Goal: Task Accomplishment & Management: Complete application form

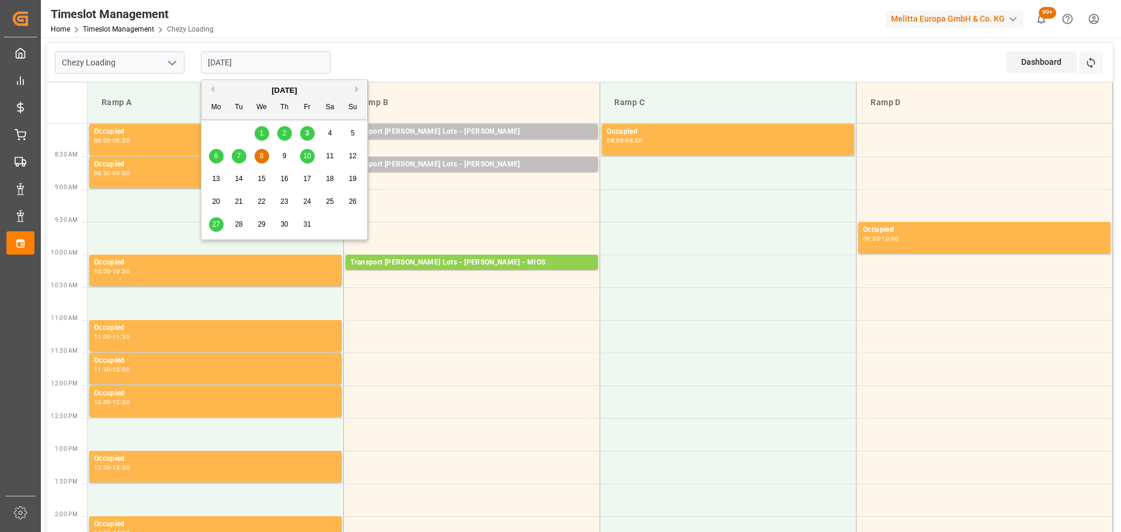
click at [236, 65] on input "[DATE]" at bounding box center [266, 62] width 130 height 22
click at [307, 133] on span "3" at bounding box center [307, 133] width 4 height 8
type input "[DATE]"
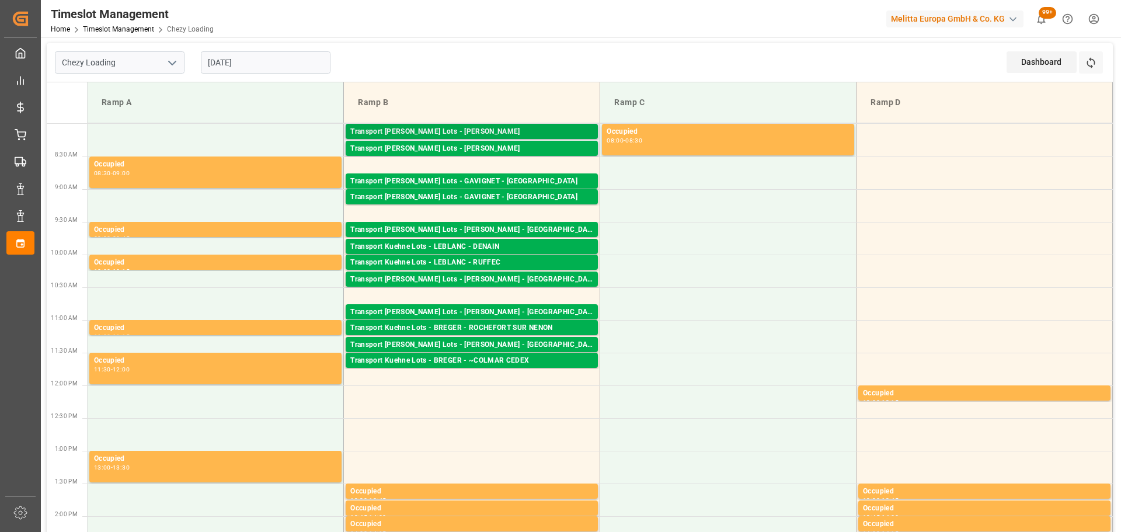
click at [502, 131] on div "Transport [PERSON_NAME] Lots - [PERSON_NAME]" at bounding box center [471, 132] width 243 height 12
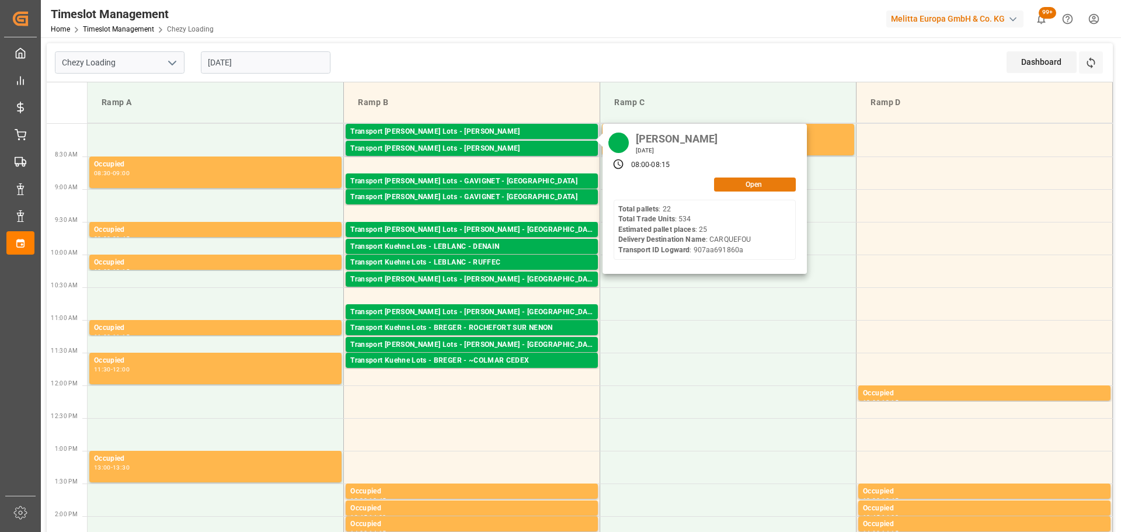
click at [762, 183] on button "Open" at bounding box center [755, 184] width 82 height 14
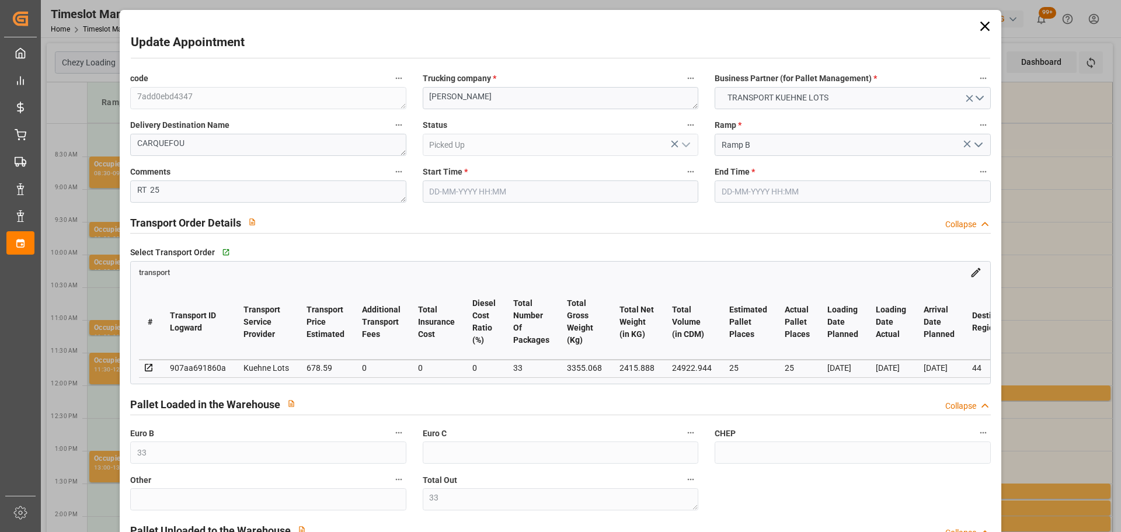
type input "33"
type input "25"
type input "678.59"
type input "0"
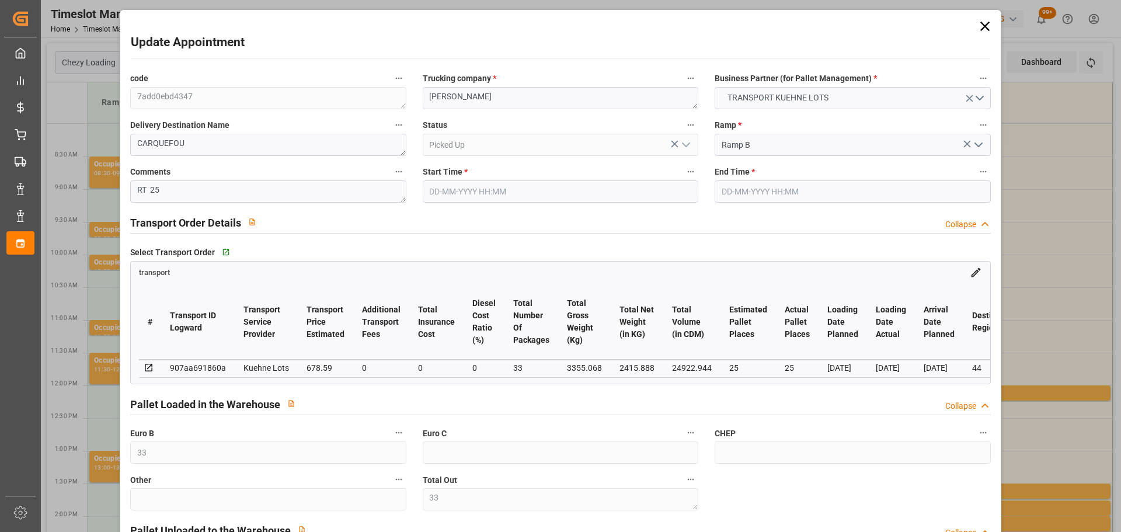
type input "0"
type input "678.59"
type input "0"
type input "33"
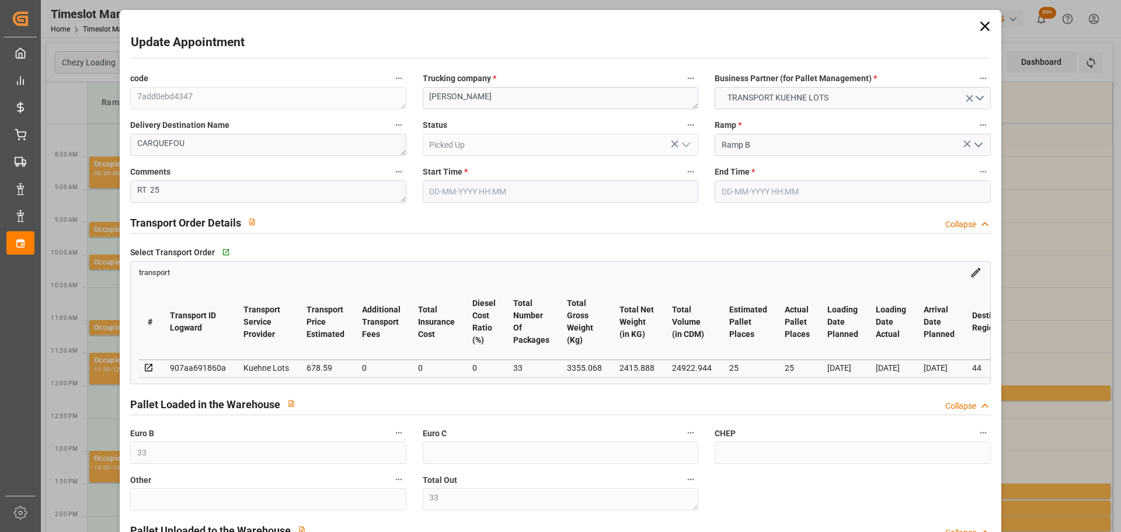
type input "2415.888"
type input "4205"
type input "24922.944"
type input "44"
type input "22"
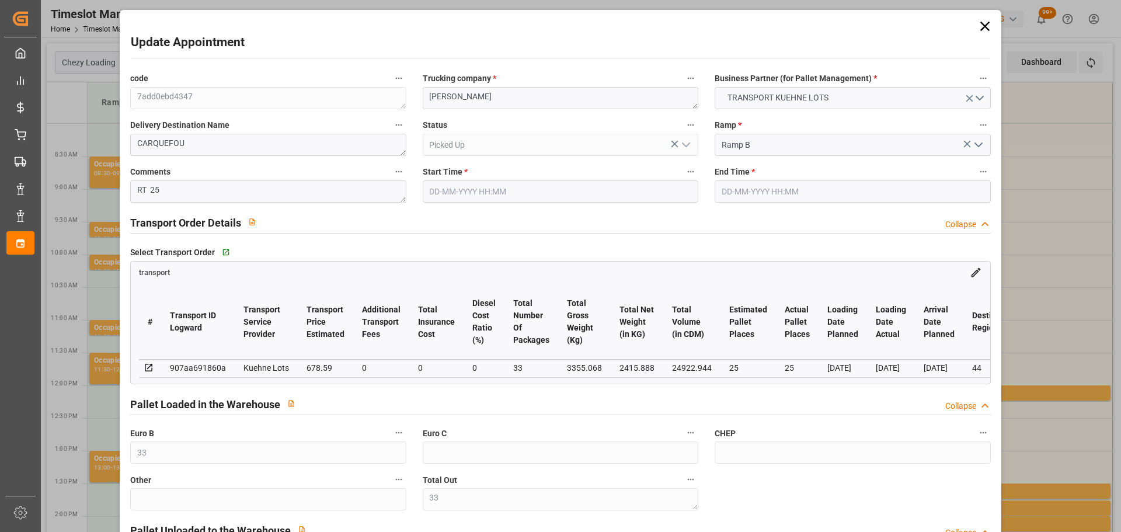
type input "534"
type input "33"
type input "101"
type input "3355.068"
type input "0"
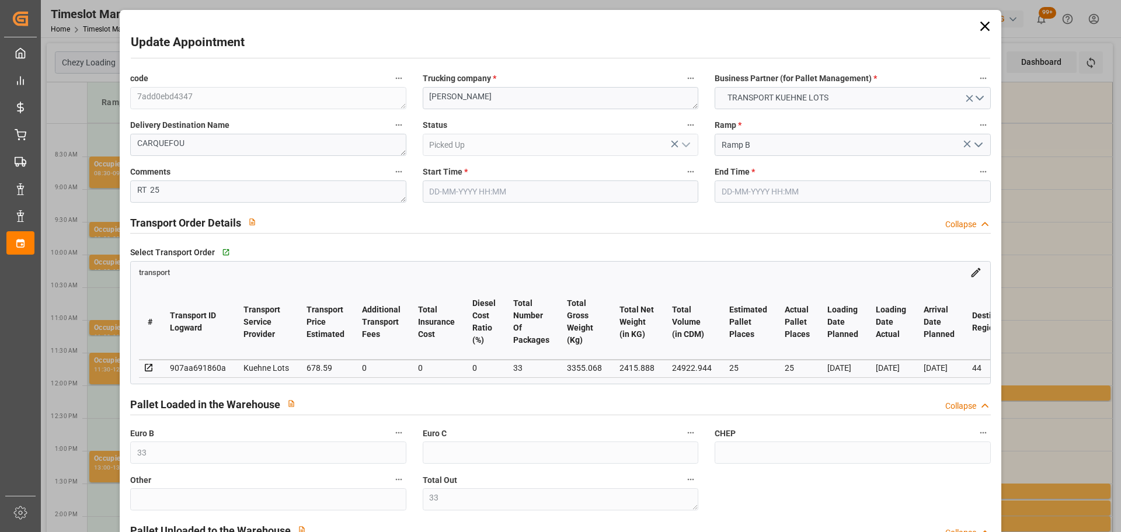
type input "3355.068"
type input "0"
type input "21"
type input "100"
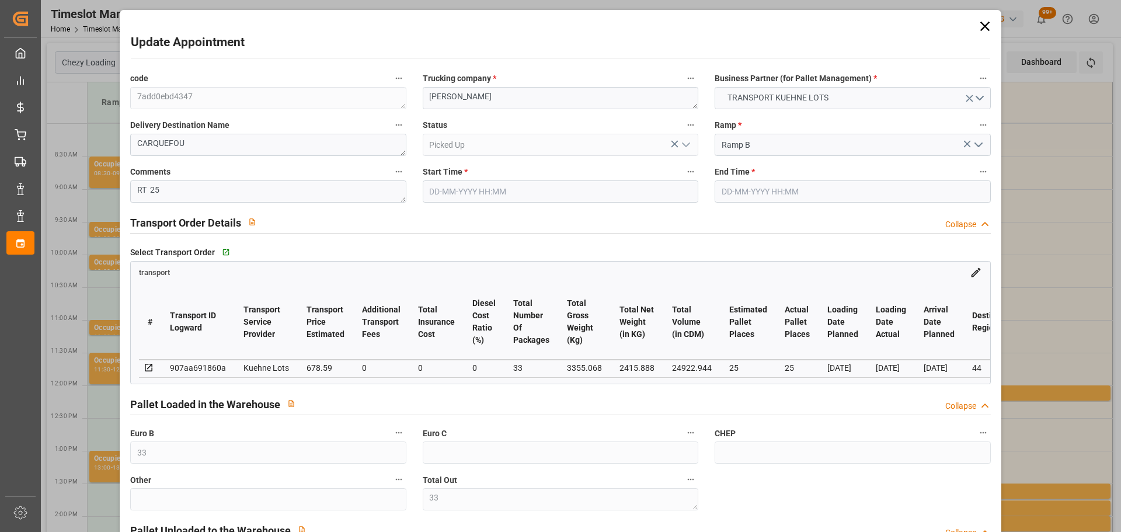
type input "[DATE] 08:00"
type input "[DATE] 08:15"
type input "[DATE] 12:48"
type input "[DATE] 11:31"
type input "[DATE]"
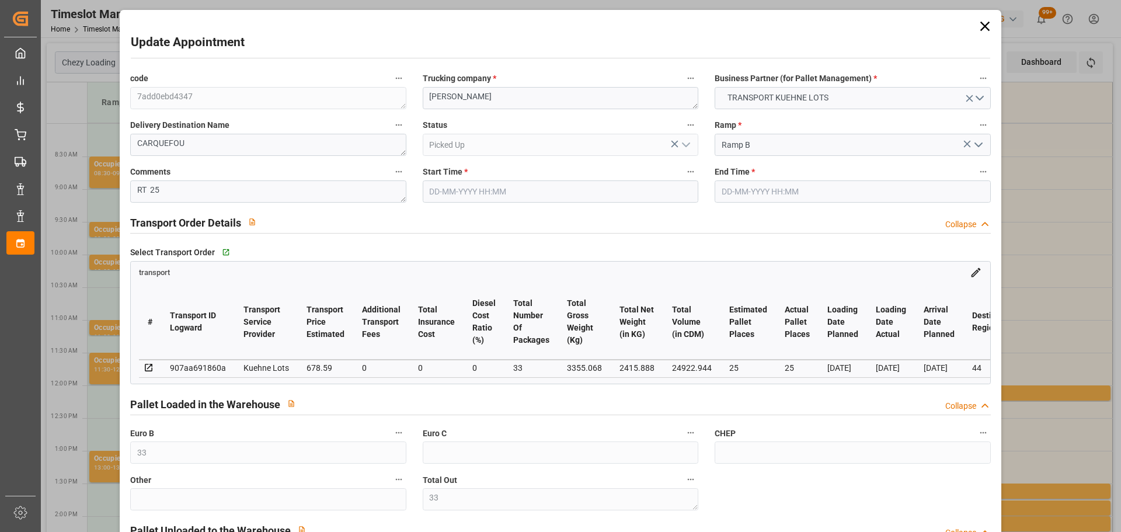
type input "[DATE]"
click at [980, 25] on icon at bounding box center [984, 26] width 9 height 9
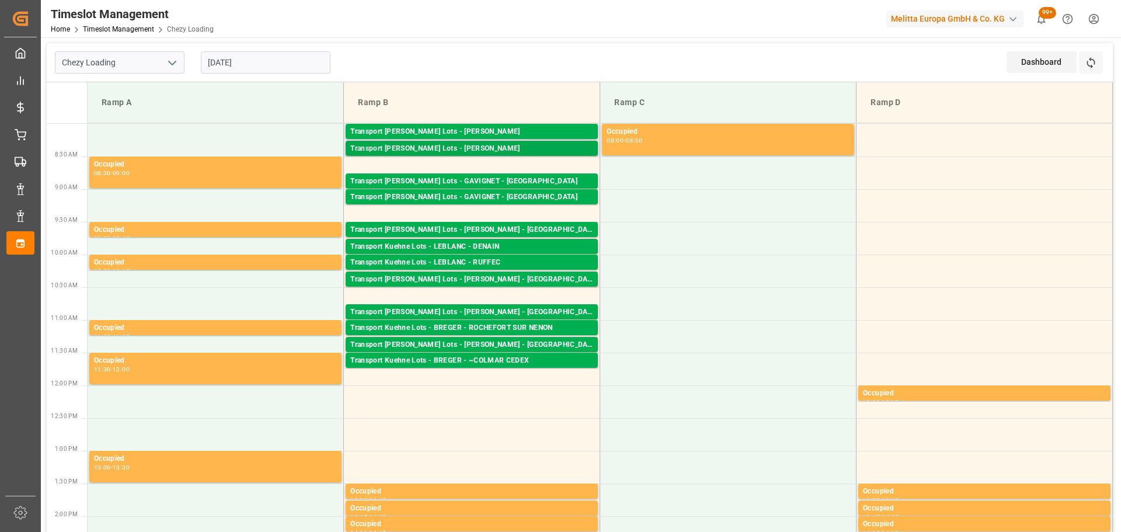
click at [475, 151] on div "Transport [PERSON_NAME] Lots - [PERSON_NAME]" at bounding box center [471, 149] width 243 height 12
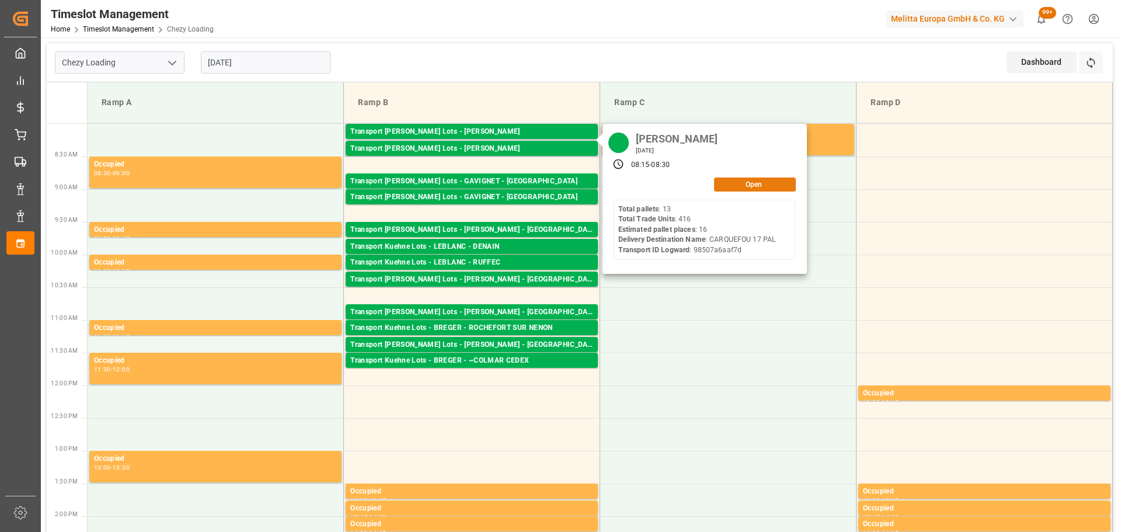
click at [726, 187] on button "Open" at bounding box center [755, 184] width 82 height 14
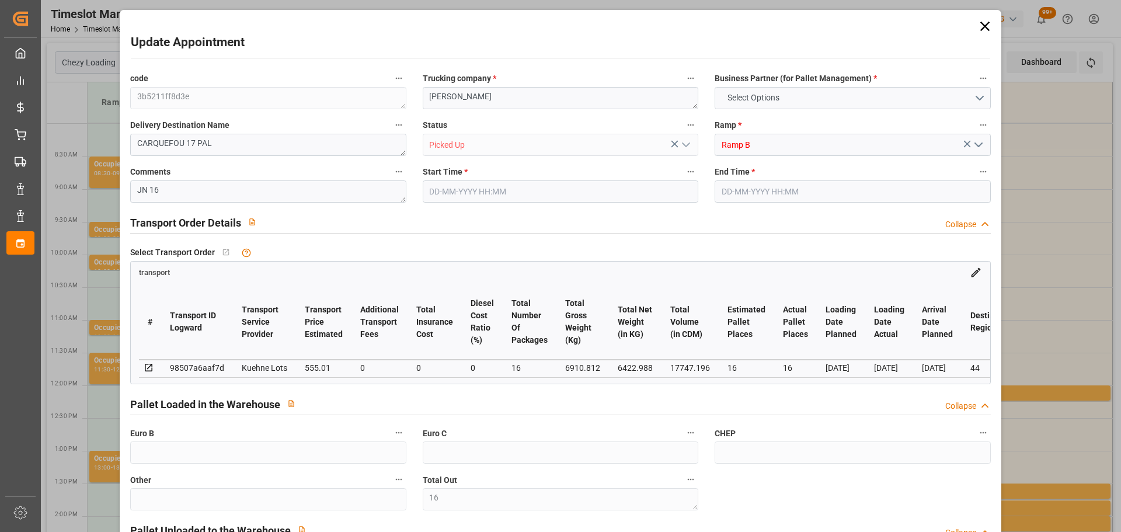
type input "16"
type input "555.01"
type input "0"
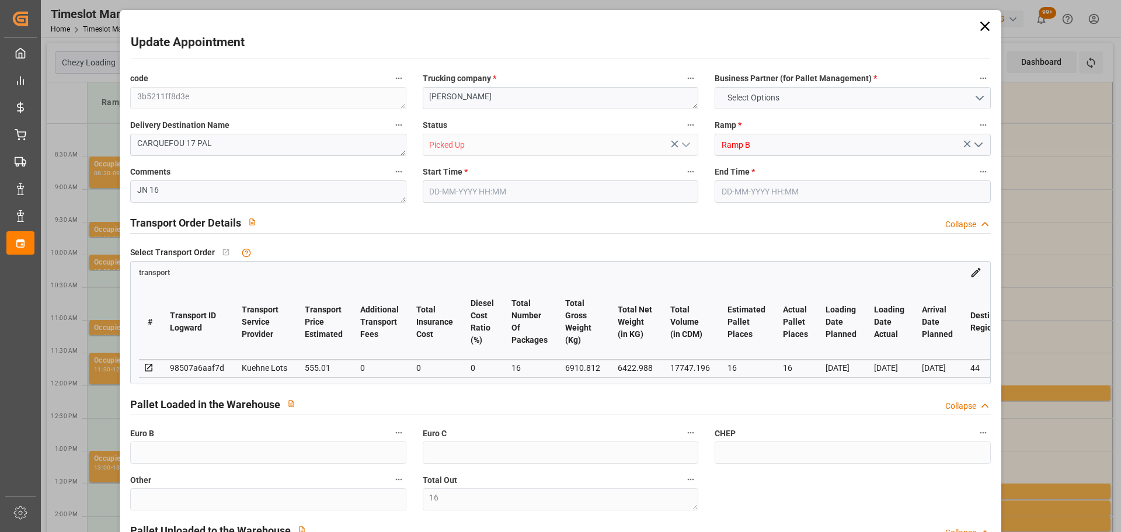
type input "0"
type input "555.01"
type input "0"
type input "16"
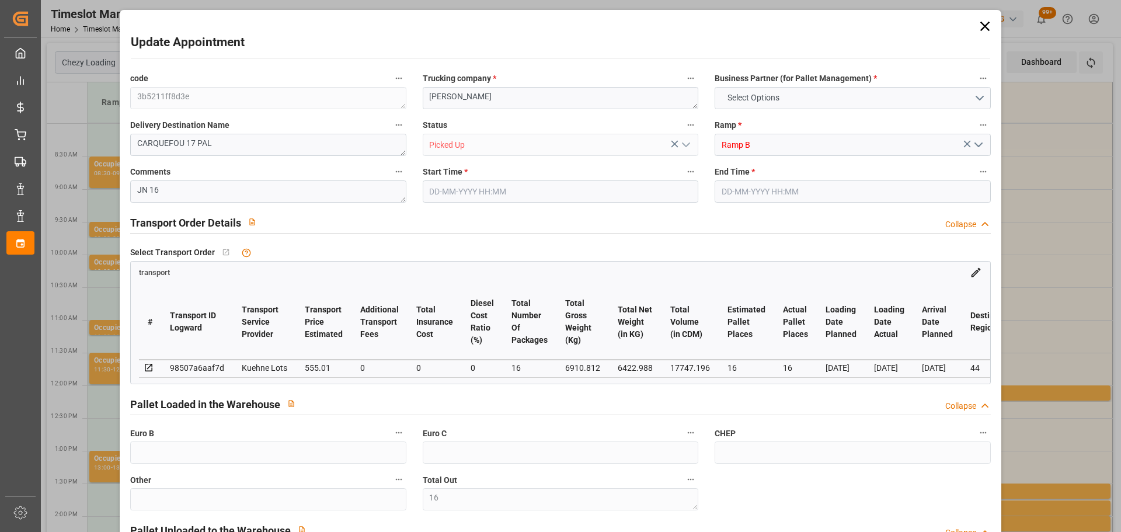
type input "6422.988"
type input "7650"
type input "17747.196"
type input "44"
type input "13"
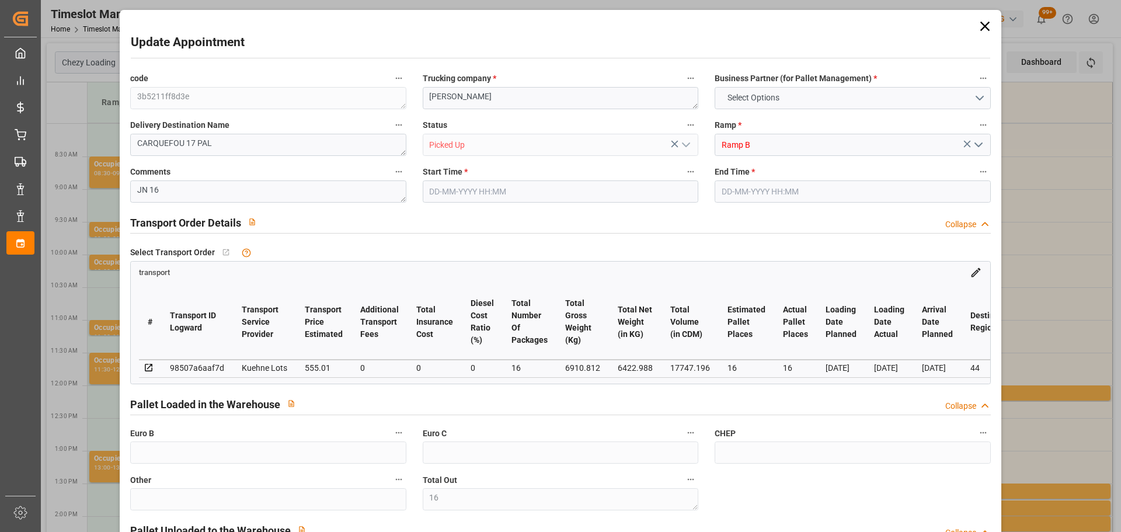
type input "416"
type input "16"
type input "101"
type input "6910.812"
type input "0"
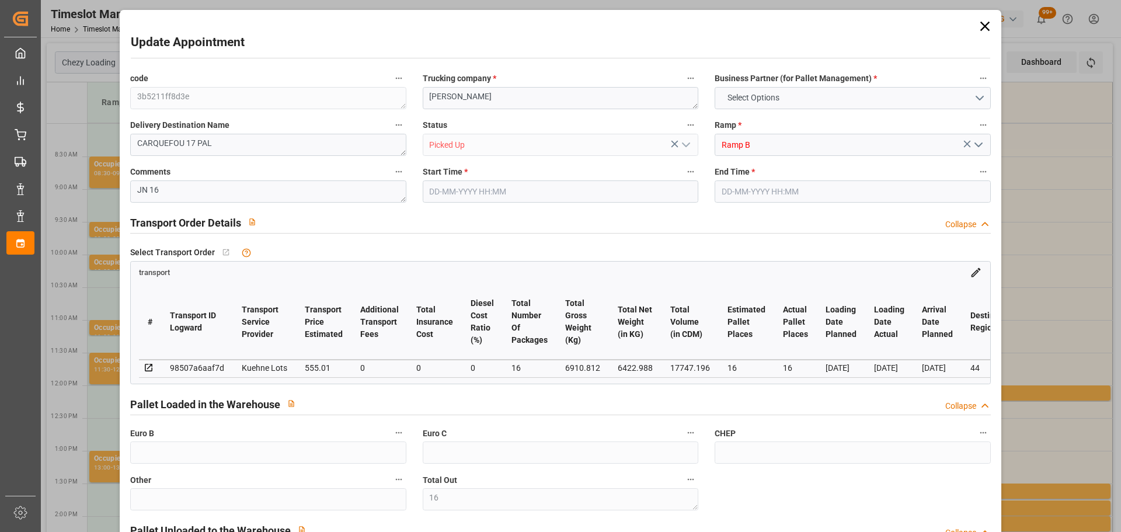
type input "10767.6795"
type input "0"
type input "21"
type input "80"
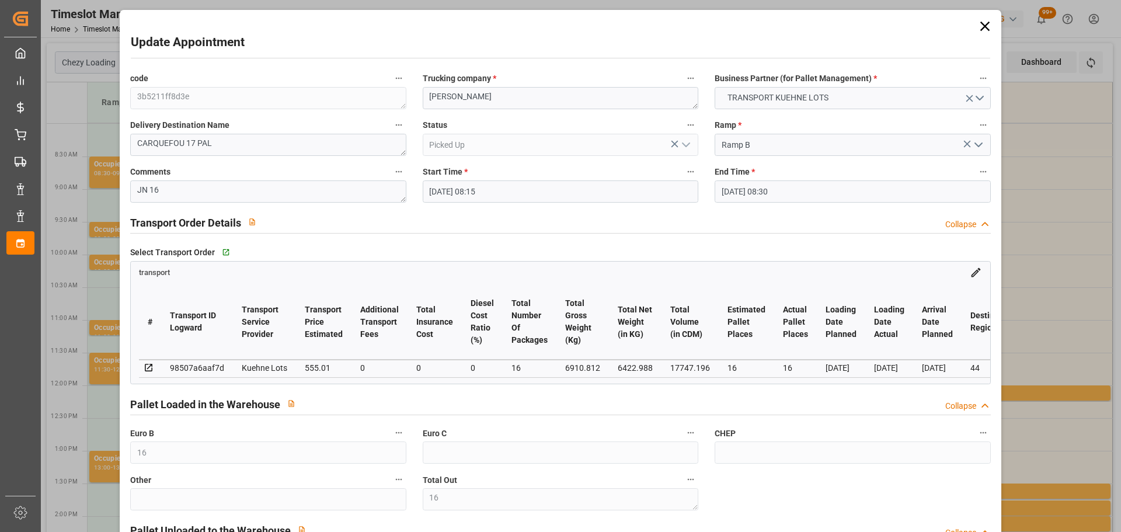
type input "[DATE] 08:15"
type input "[DATE] 08:30"
type input "[DATE] 12:48"
type input "[DATE] 11:30"
type input "[DATE]"
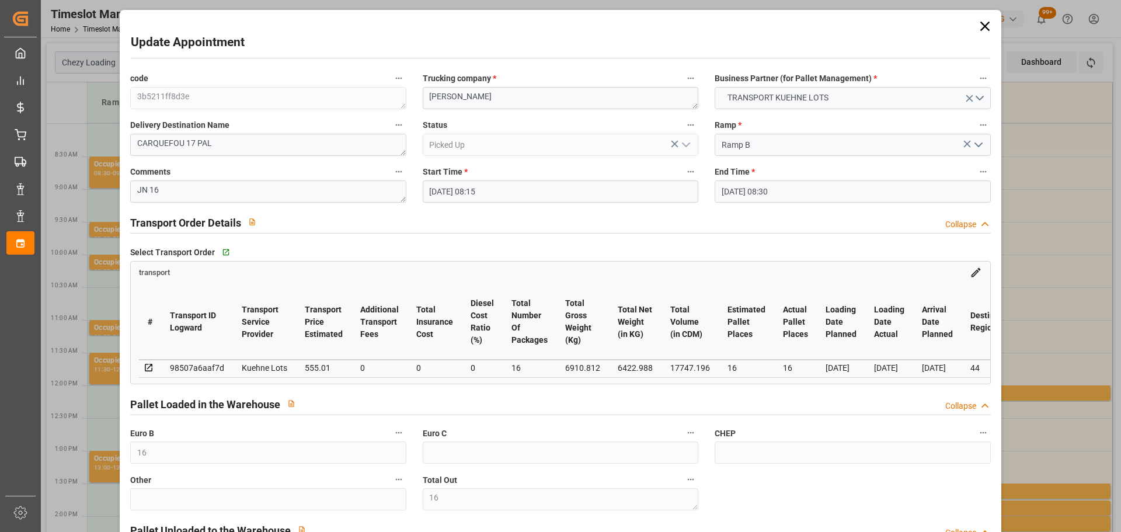
type input "[DATE]"
click at [984, 23] on icon at bounding box center [984, 26] width 9 height 9
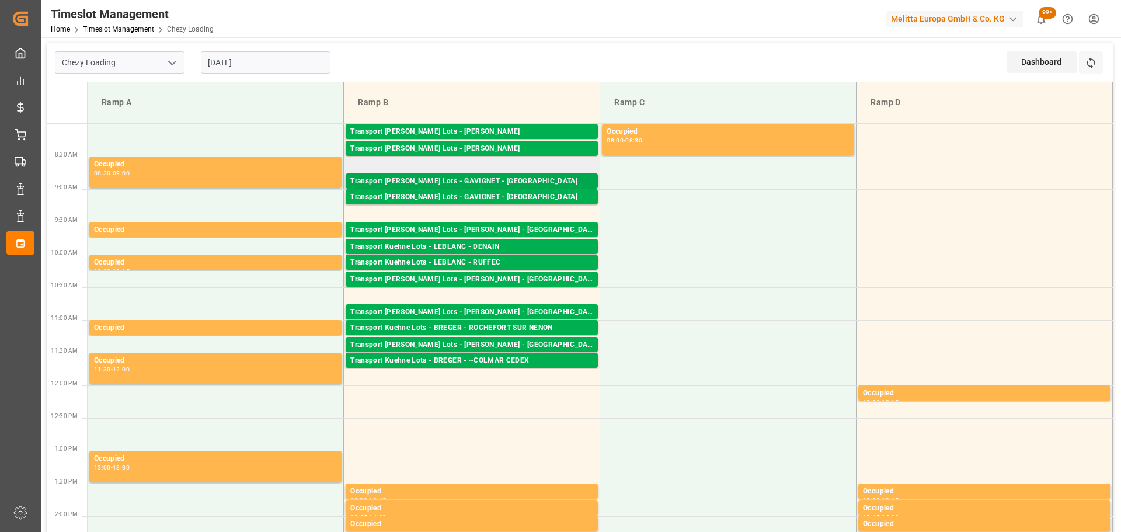
click at [490, 176] on div "Transport [PERSON_NAME] Lots - GAVIGNET - [GEOGRAPHIC_DATA]" at bounding box center [471, 182] width 243 height 12
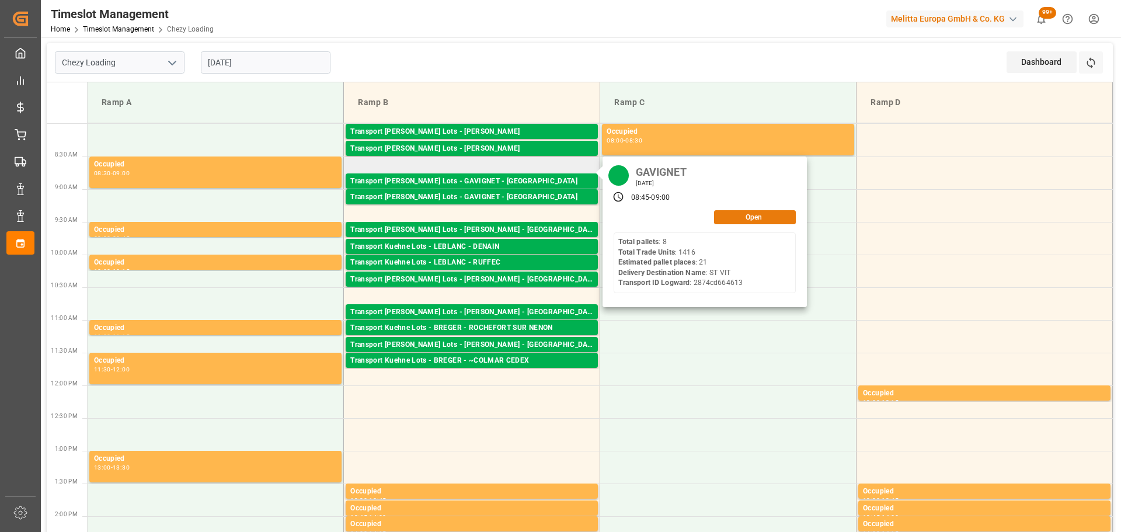
click at [728, 215] on button "Open" at bounding box center [755, 217] width 82 height 14
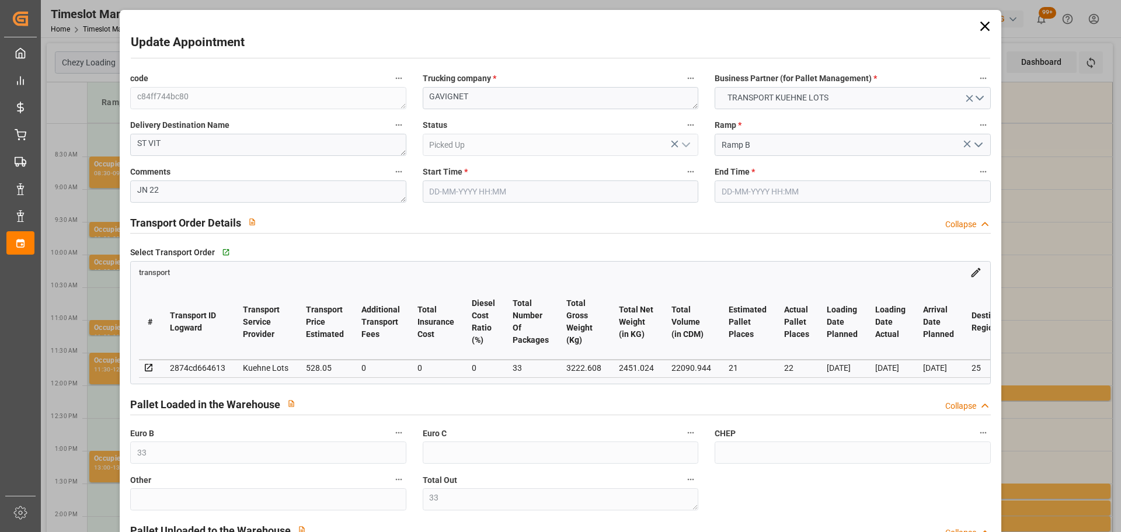
type input "[DATE] 08:45"
type input "[DATE] 09:00"
type input "[DATE] 12:41"
type input "[DATE] 11:30"
type input "[DATE]"
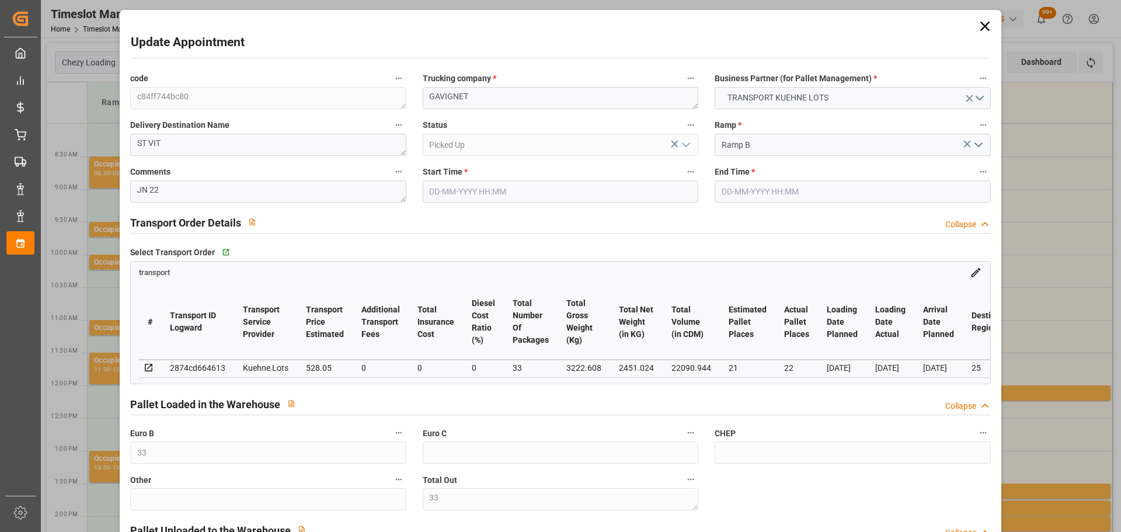
type input "[DATE]"
click at [980, 26] on icon at bounding box center [985, 26] width 16 height 16
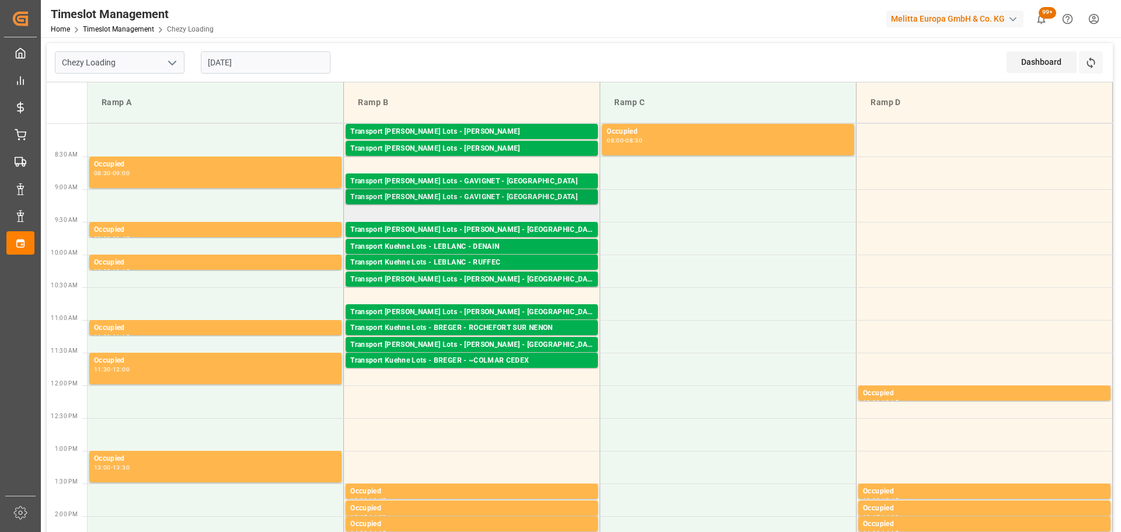
click at [496, 193] on div "Transport [PERSON_NAME] Lots - GAVIGNET - [GEOGRAPHIC_DATA]" at bounding box center [471, 197] width 243 height 12
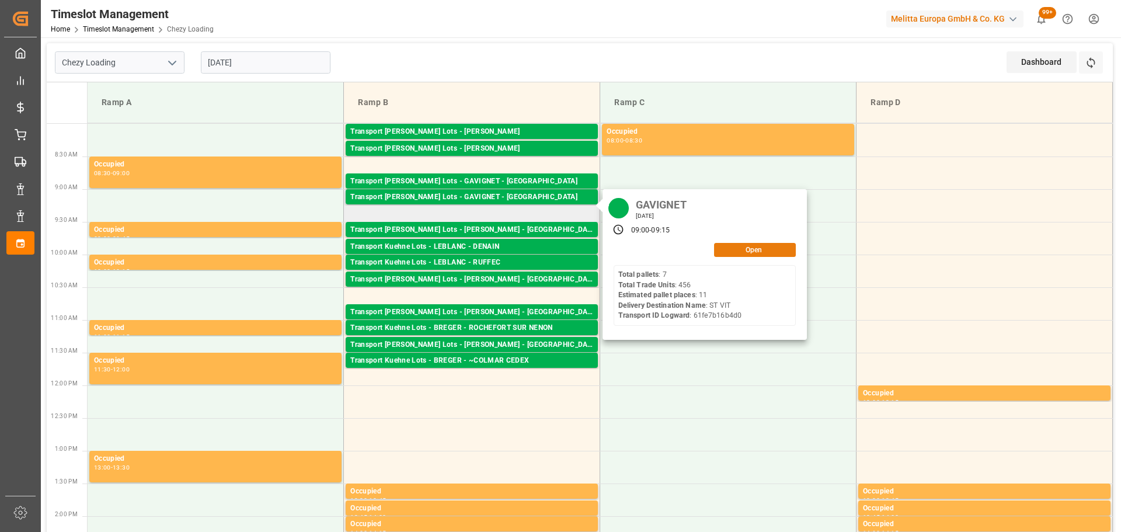
click at [757, 245] on button "Open" at bounding box center [755, 250] width 82 height 14
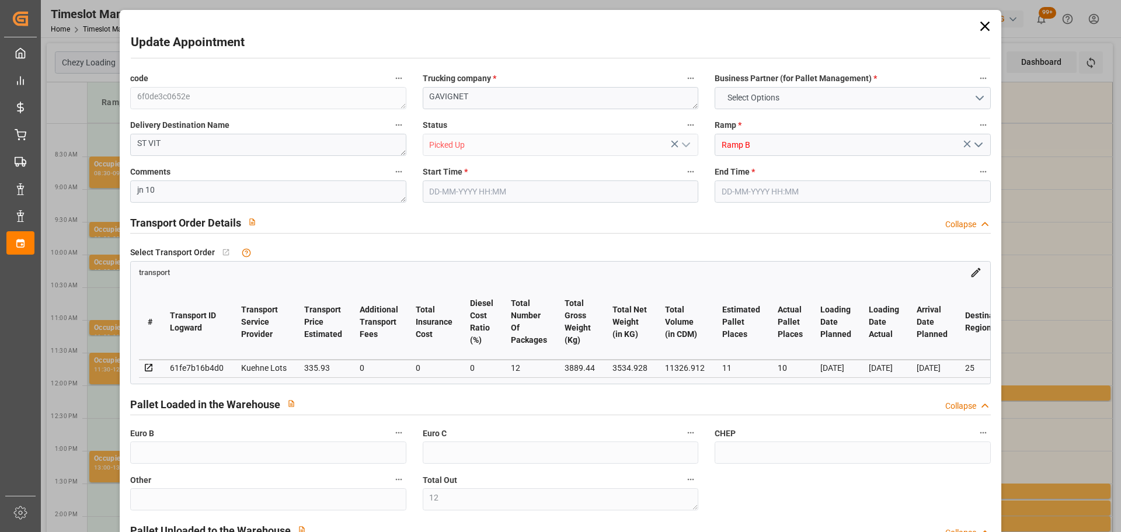
type input "12"
type input "11"
type input "10"
type input "335.93"
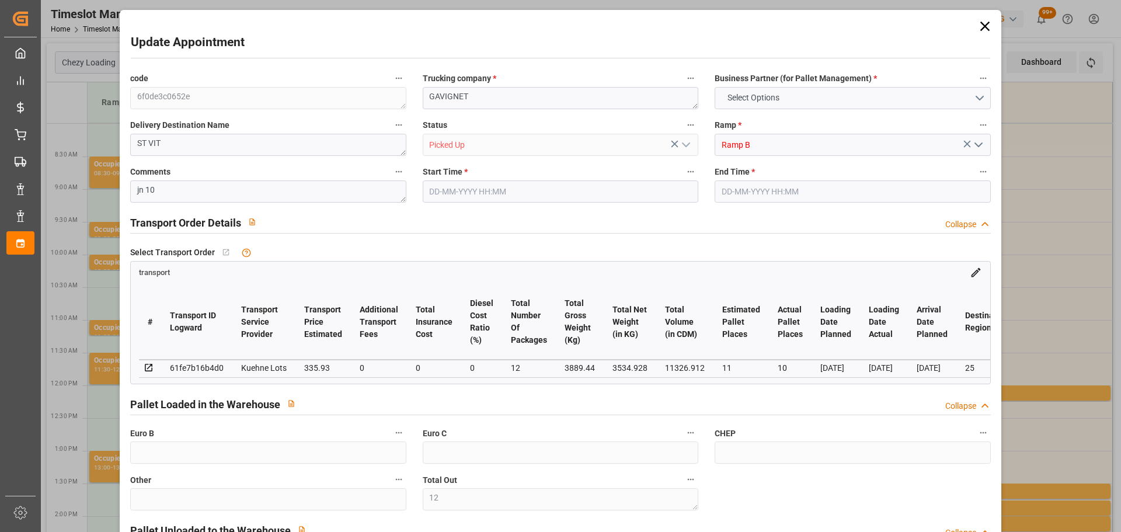
type input "0"
type input "335.93"
type input "0"
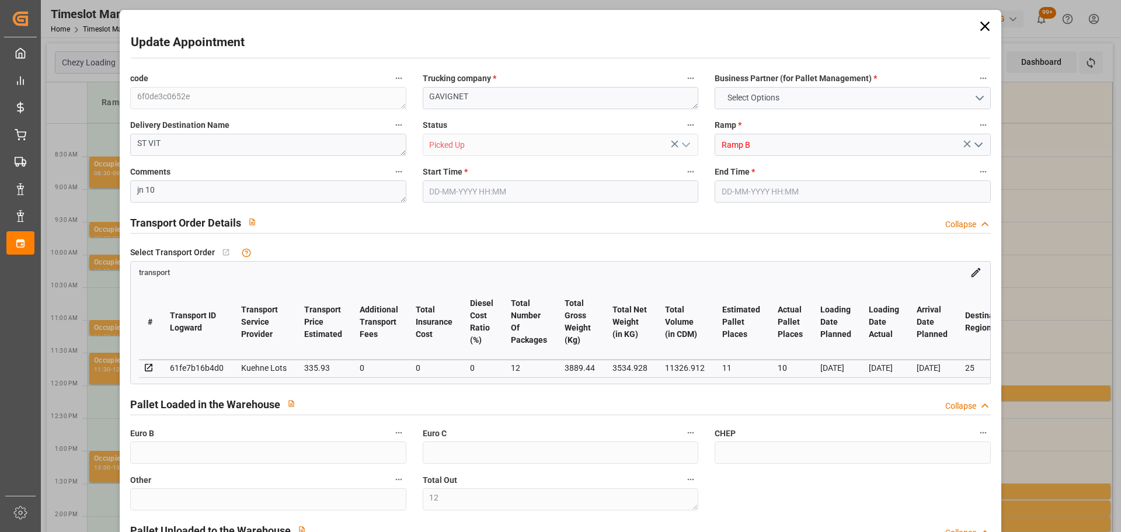
type input "12"
type input "3534.928"
type input "4374.28"
type input "11326.912"
type input "25"
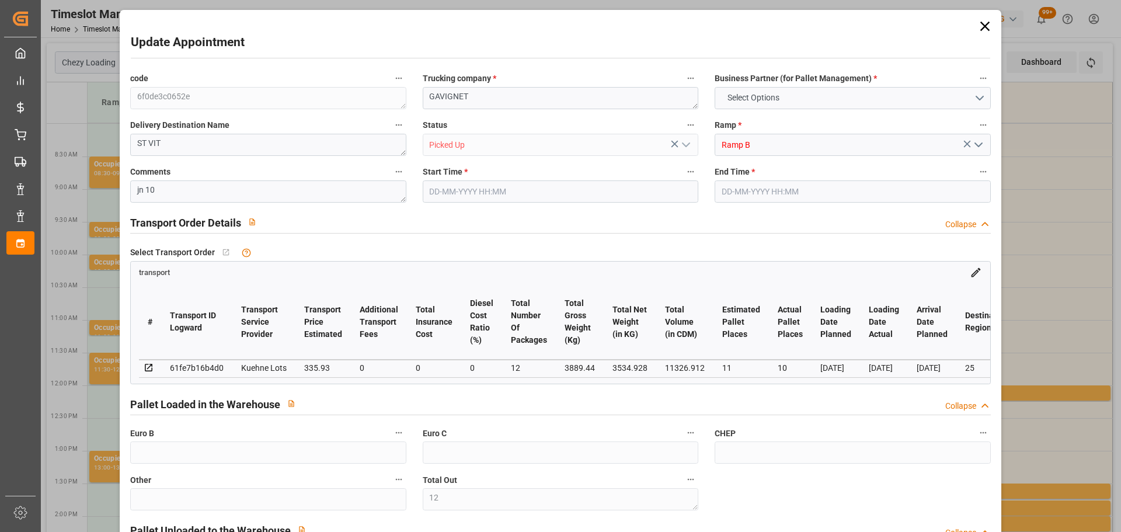
type input "7"
type input "456"
type input "12"
type input "101"
type input "3889.44"
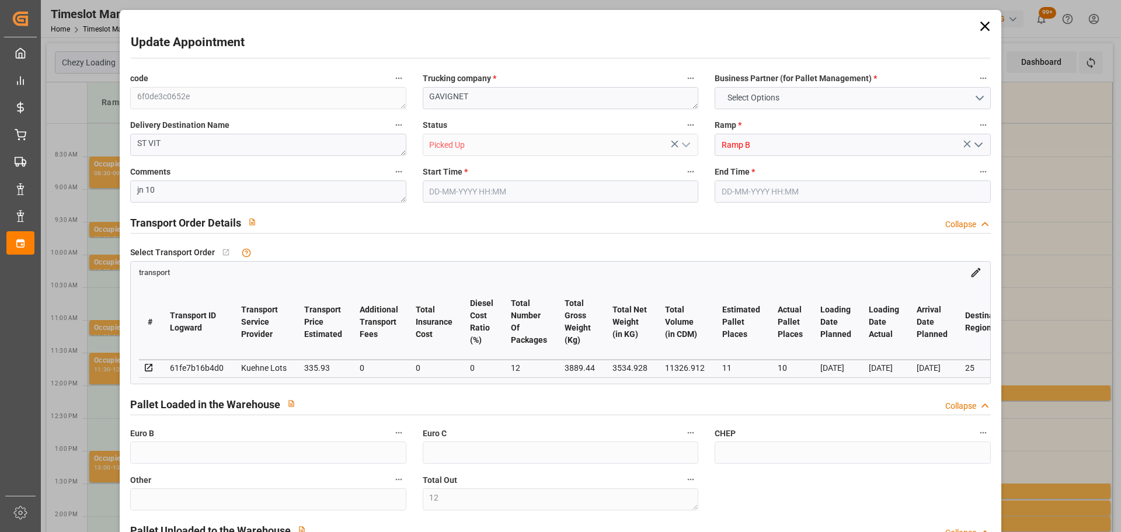
type input "0"
type input "10767.6795"
type input "0"
type input "21"
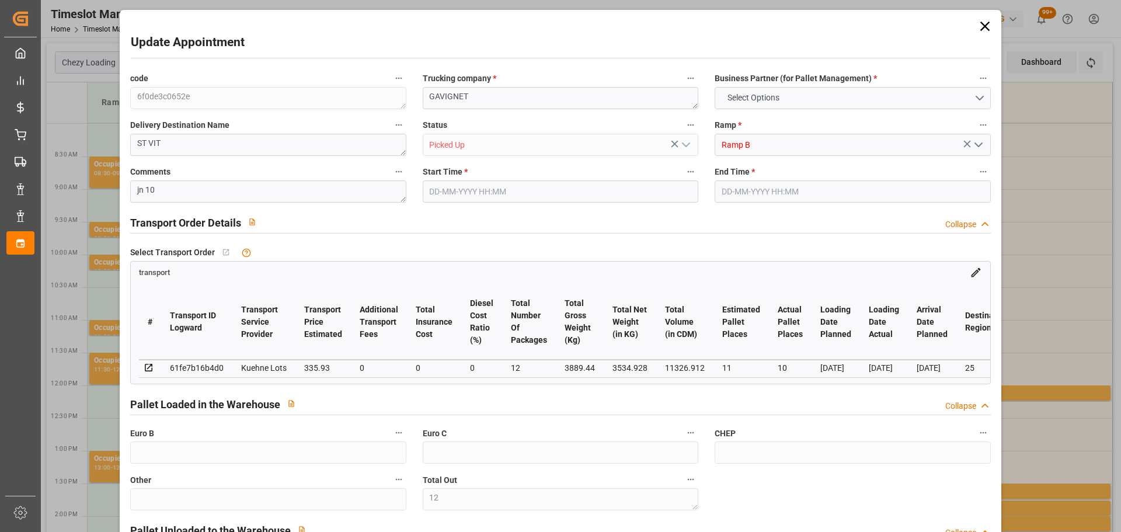
type input "80"
type input "[DATE] 09:00"
type input "[DATE] 09:15"
type input "[DATE] 13:31"
type input "[DATE] 11:31"
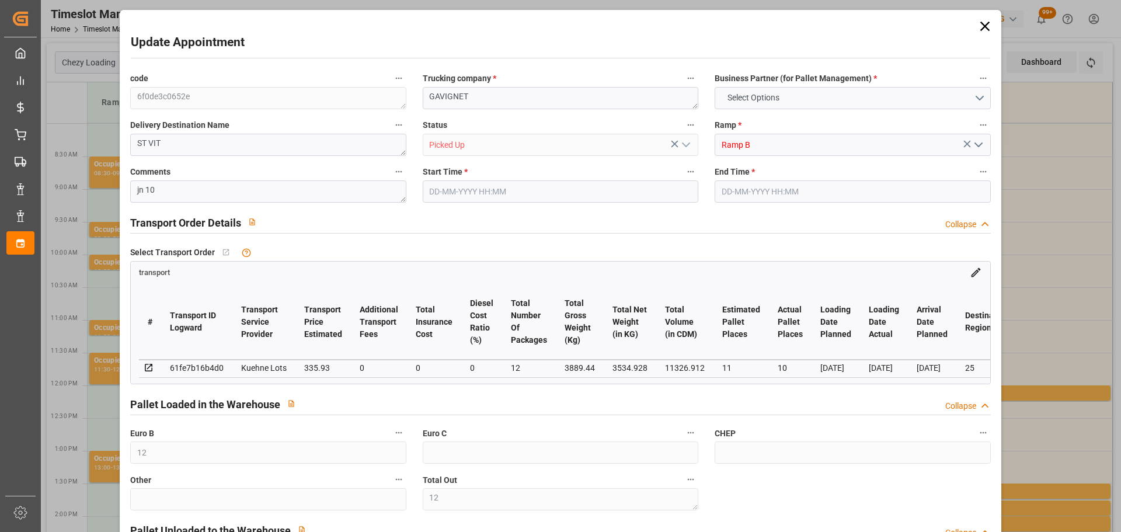
type input "[DATE]"
click at [977, 26] on icon at bounding box center [985, 26] width 16 height 16
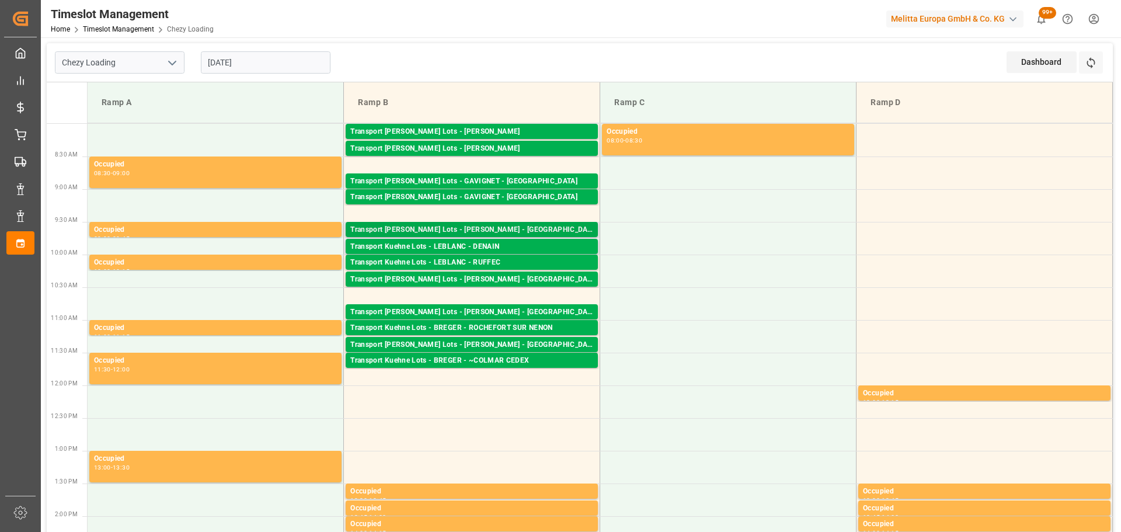
click at [534, 230] on div "Transport [PERSON_NAME] Lots - [PERSON_NAME] - [GEOGRAPHIC_DATA][PERSON_NAME]" at bounding box center [471, 230] width 243 height 12
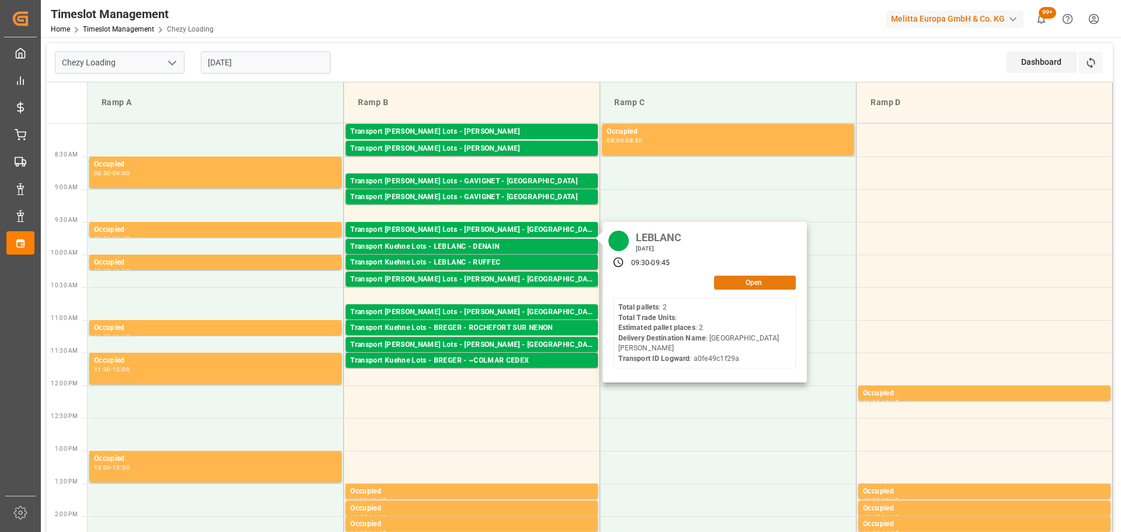
click at [736, 281] on button "Open" at bounding box center [755, 283] width 82 height 14
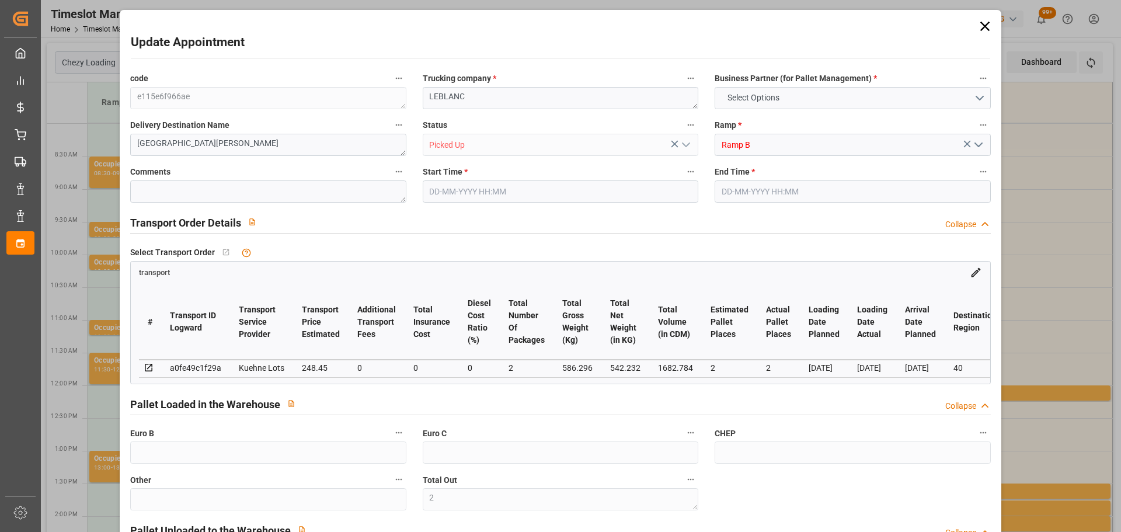
type input "2"
type input "248.45"
type input "0"
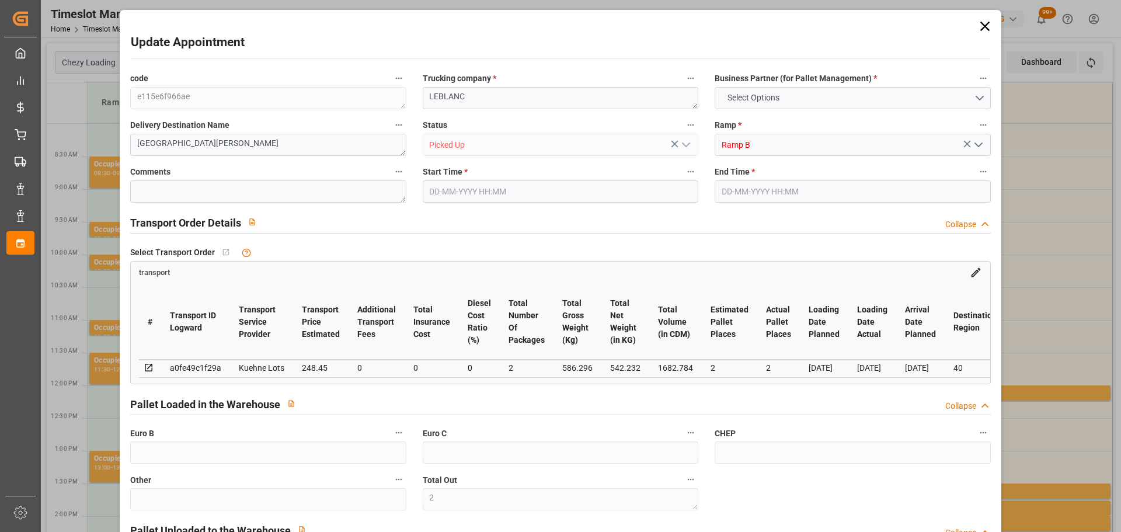
type input "0"
type input "248.45"
type input "0"
type input "2"
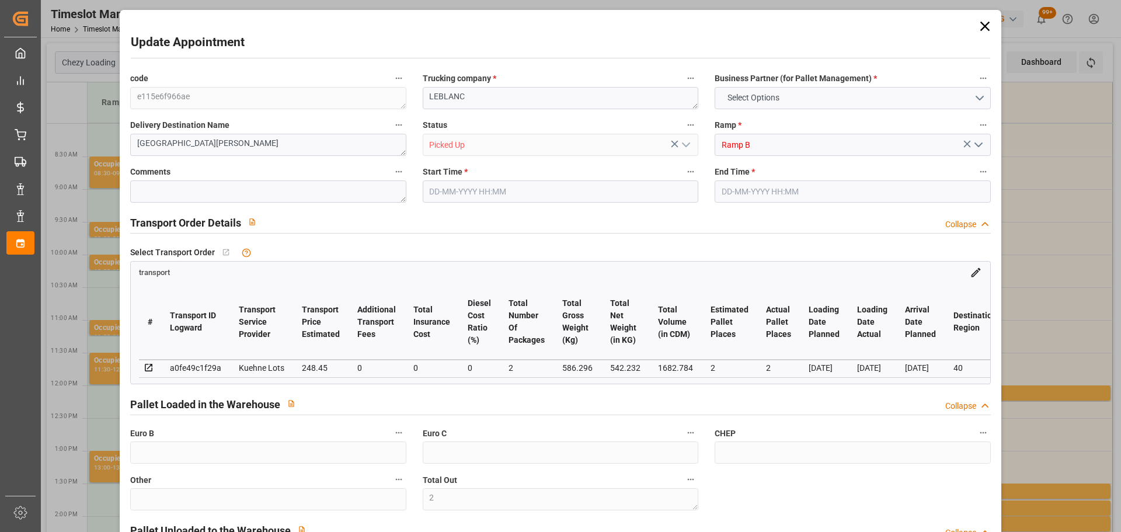
type input "542.232"
type input "663"
type input "1682.784"
type input "40"
type input "2"
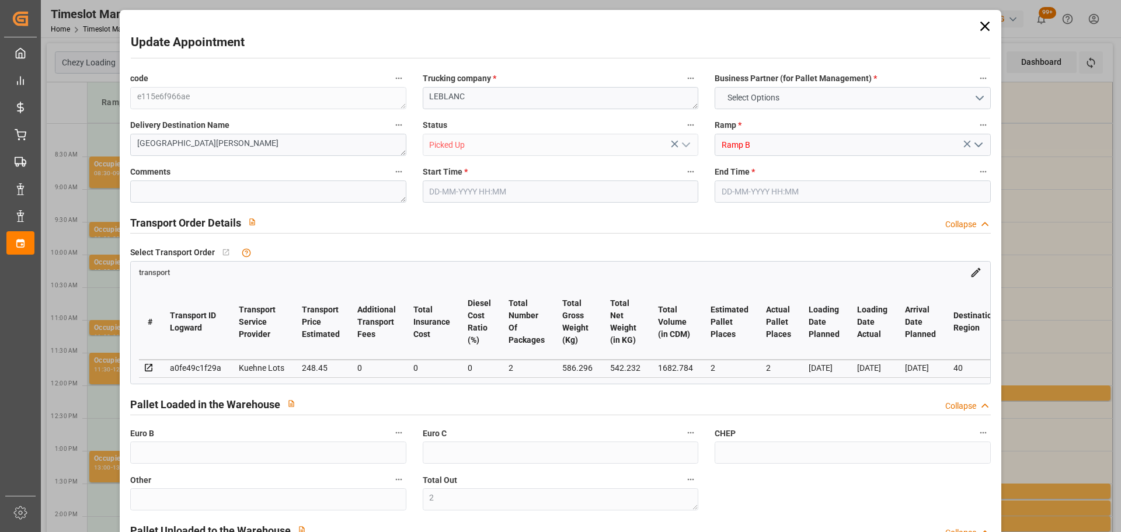
type input "0"
type input "2"
type input "101"
type input "586.296"
type input "0"
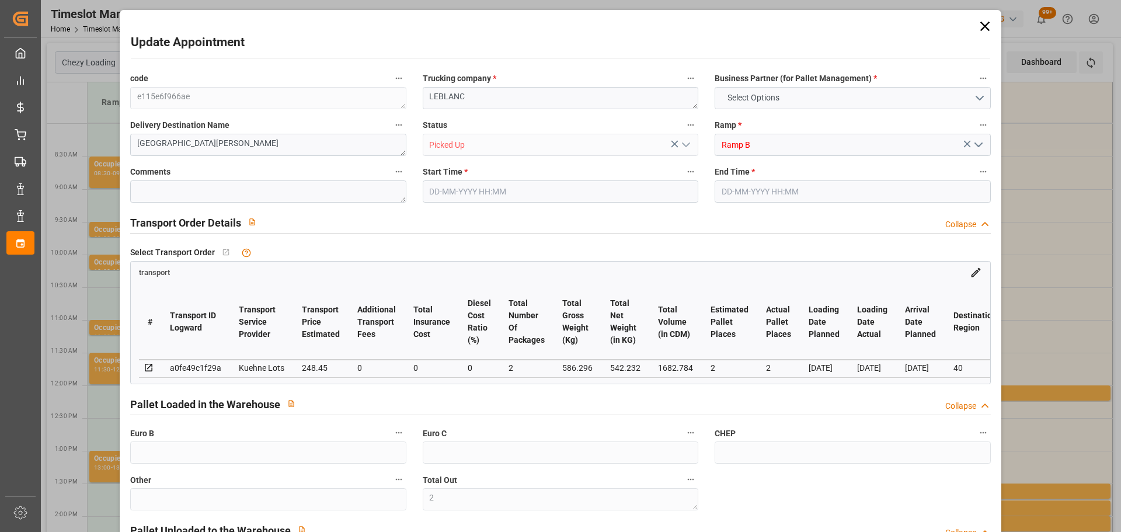
type input "4710.8598"
type input "0"
type input "21"
type input "35"
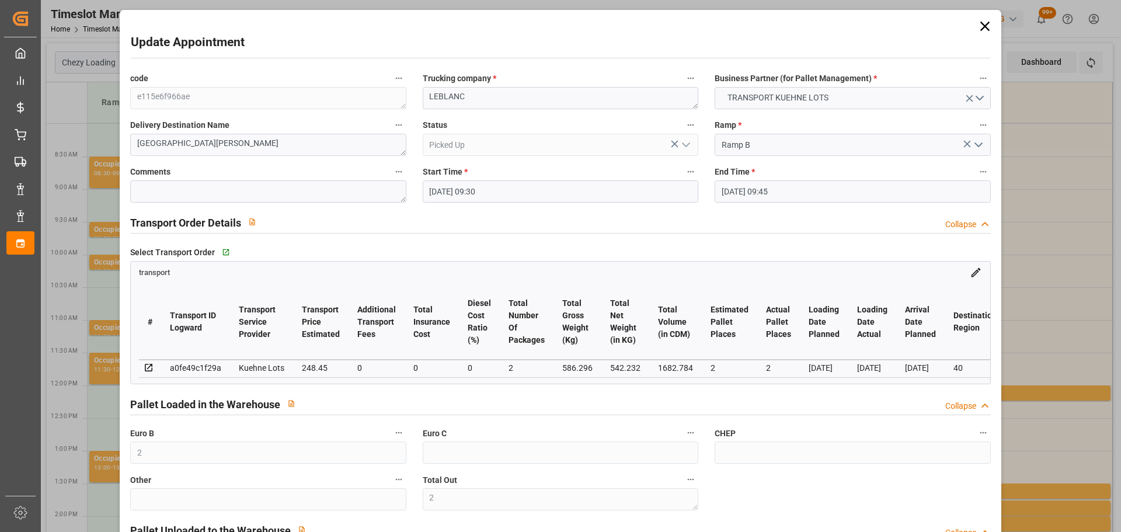
type input "[DATE] 09:30"
type input "[DATE] 09:45"
type input "[DATE] 13:07"
type input "[DATE] 12:19"
type input "[DATE]"
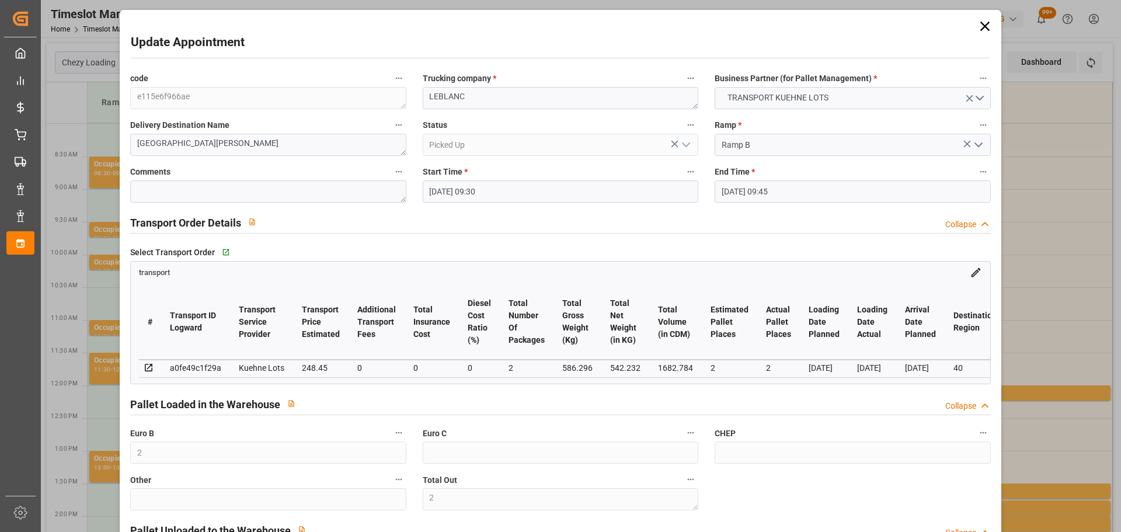
type input "[DATE]"
click at [981, 26] on icon at bounding box center [984, 26] width 9 height 9
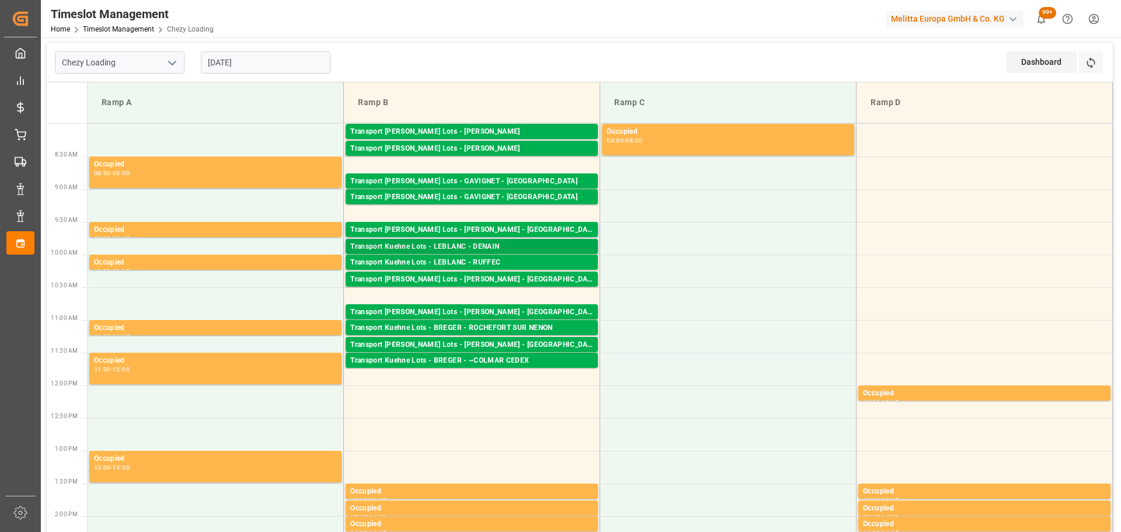
click at [496, 246] on div "Transport Kuehne Lots - LEBLANC - DENAIN" at bounding box center [471, 247] width 243 height 12
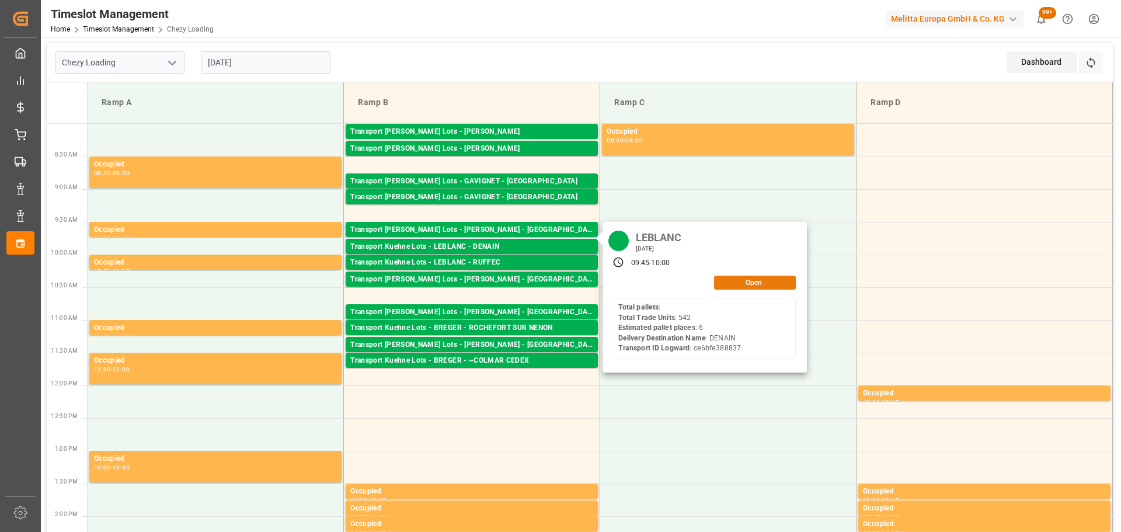
click at [732, 281] on button "Open" at bounding box center [755, 283] width 82 height 14
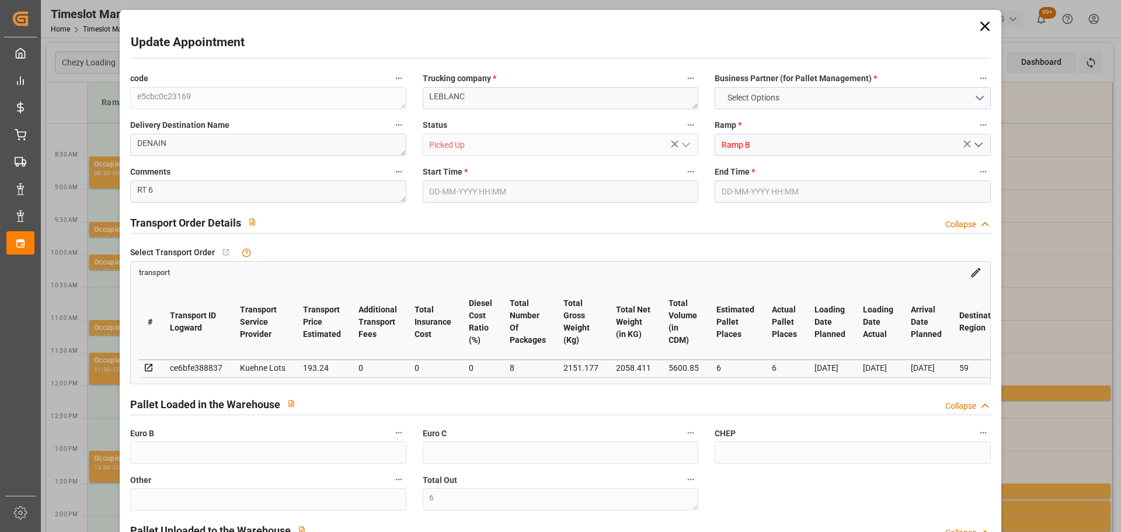
type input "6"
type input "193.24"
type input "0"
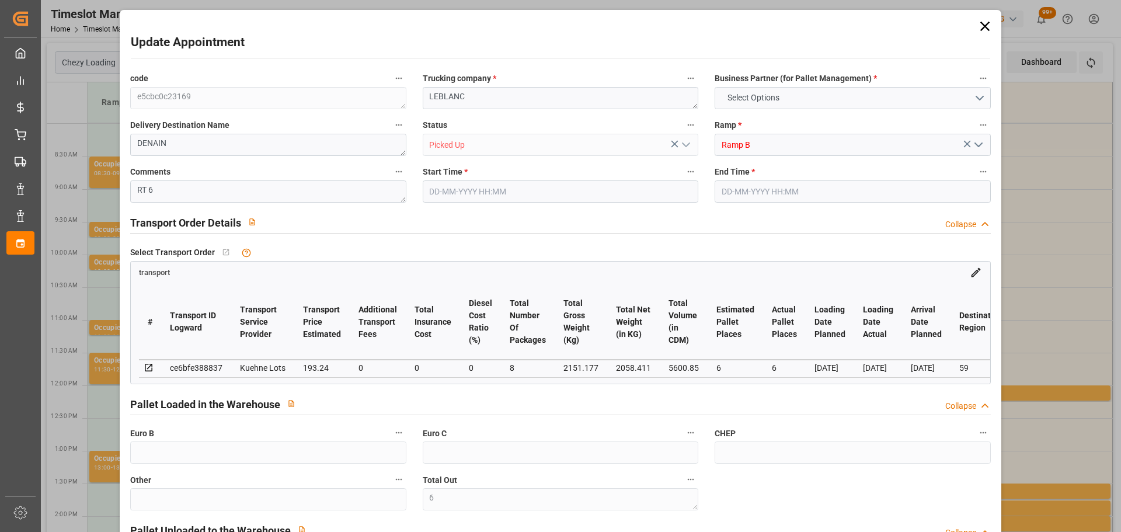
type input "0"
type input "193.24"
type input "0"
type input "8"
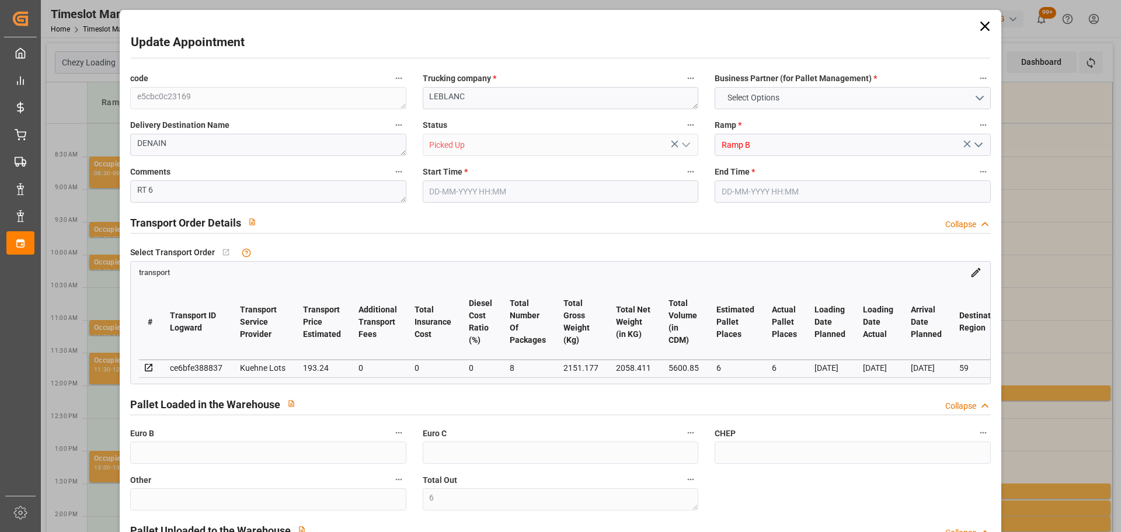
type input "2058.411"
type input "2289.177"
type input "5600.85"
type input "59"
type input "0"
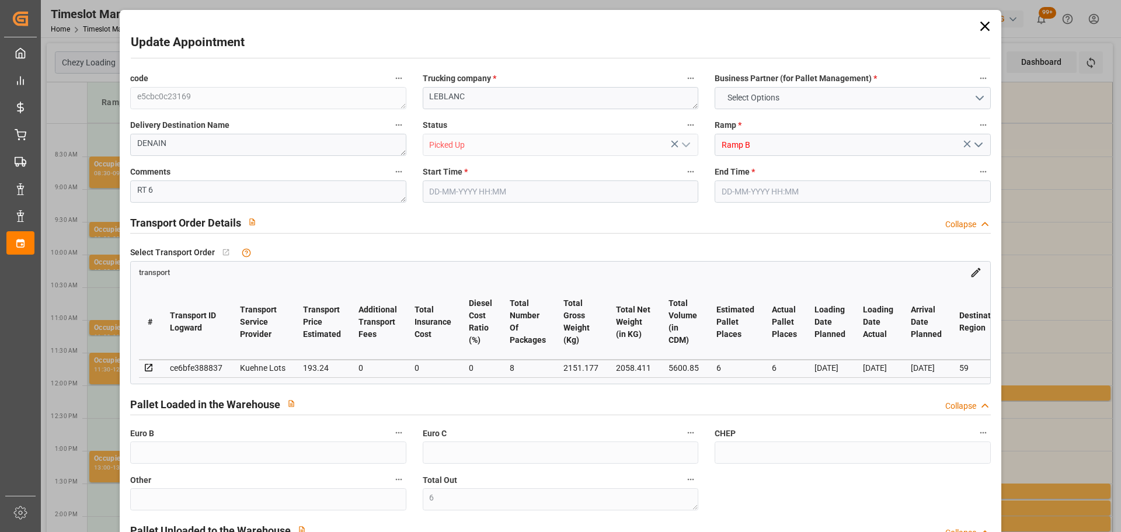
type input "542"
type input "6"
type input "101"
type input "2151.177"
type input "0"
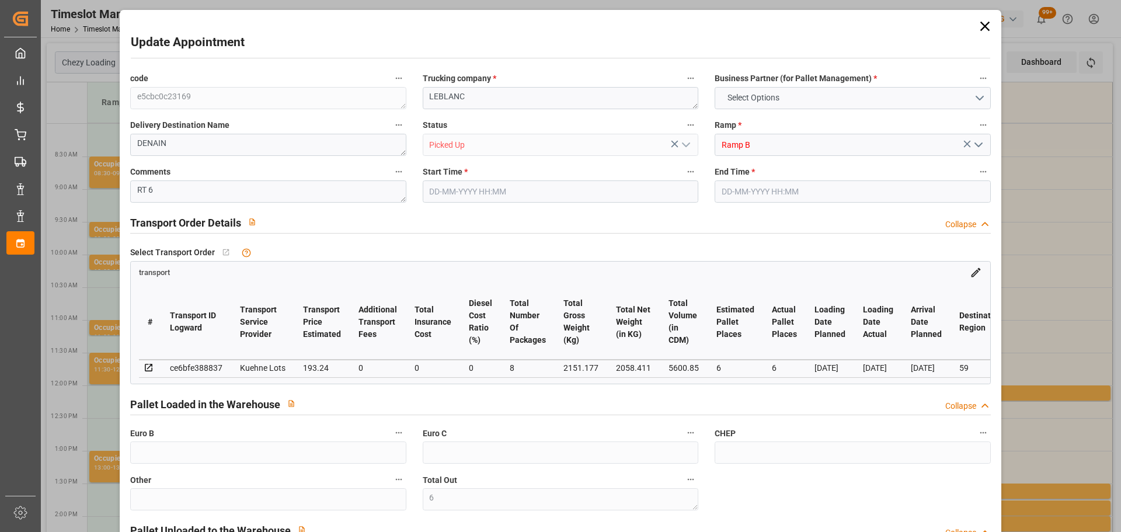
type input "4710.8598"
type input "0"
type input "21"
type input "35"
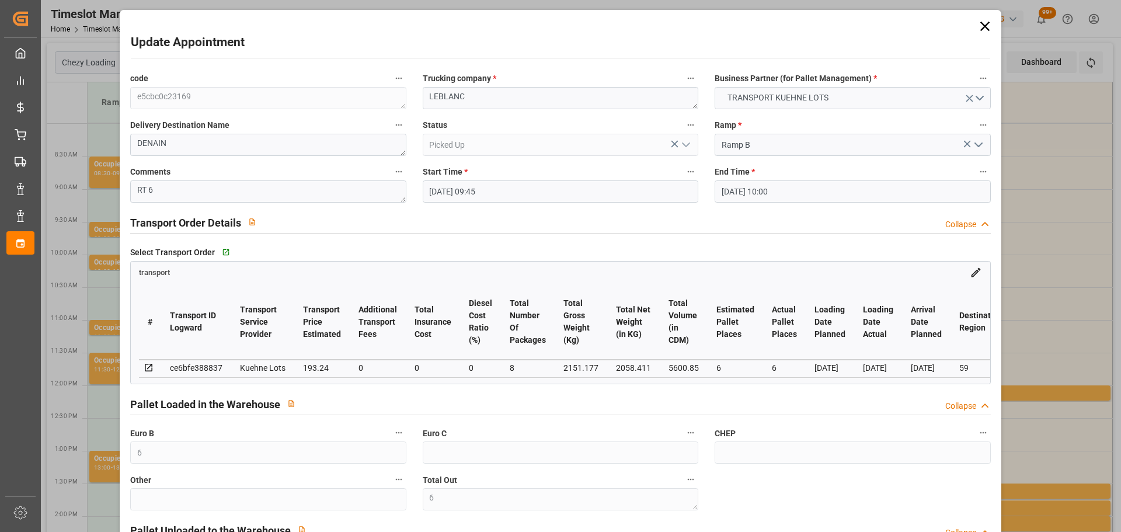
type input "[DATE] 09:45"
type input "[DATE] 10:00"
type input "[DATE] 12:49"
type input "[DATE] 11:31"
type input "[DATE]"
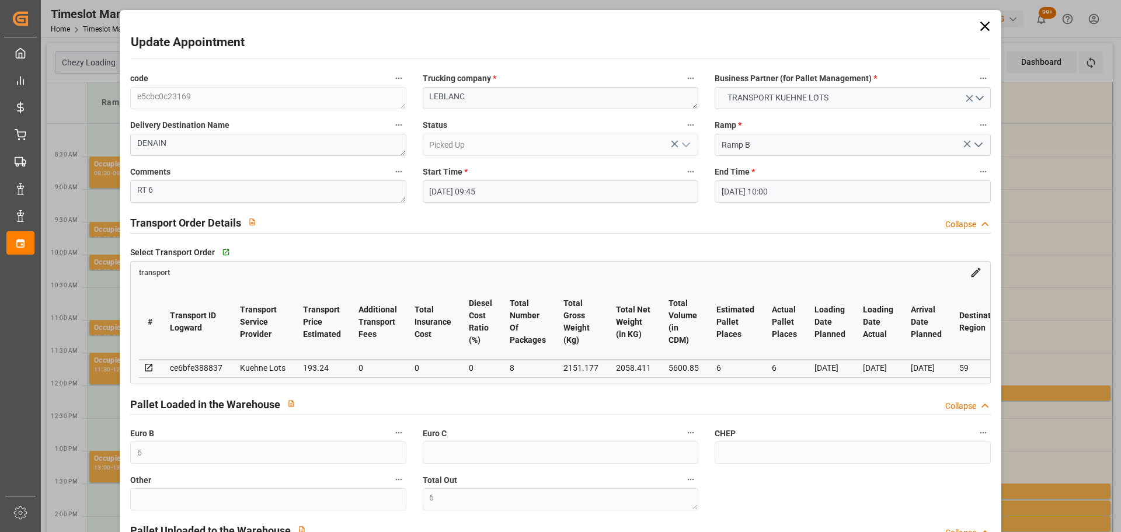
type input "[DATE]"
click at [982, 25] on icon at bounding box center [984, 26] width 9 height 9
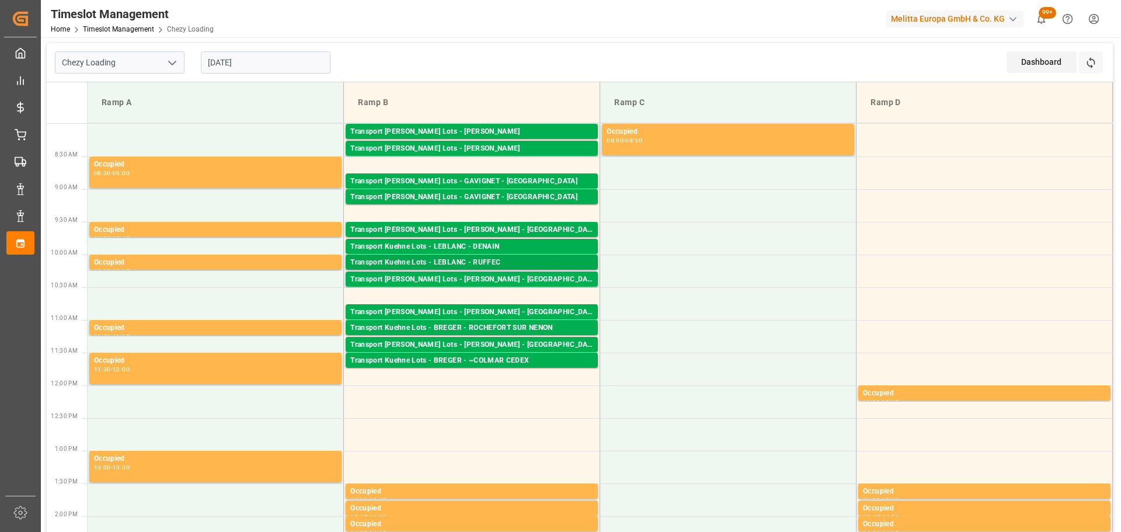
click at [465, 263] on div "Transport Kuehne Lots - LEBLANC - RUFFEC" at bounding box center [471, 263] width 243 height 12
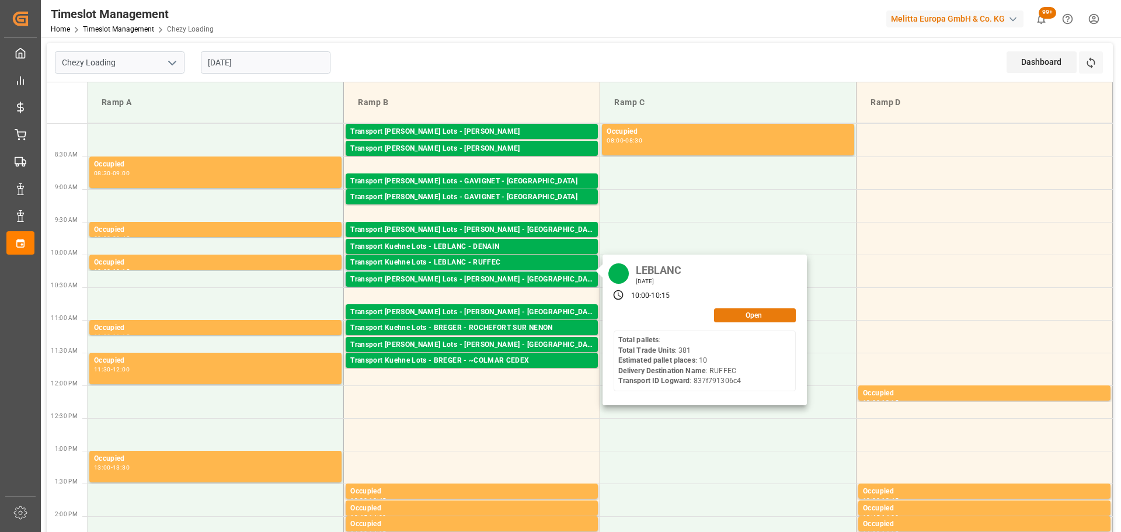
click at [736, 318] on button "Open" at bounding box center [755, 315] width 82 height 14
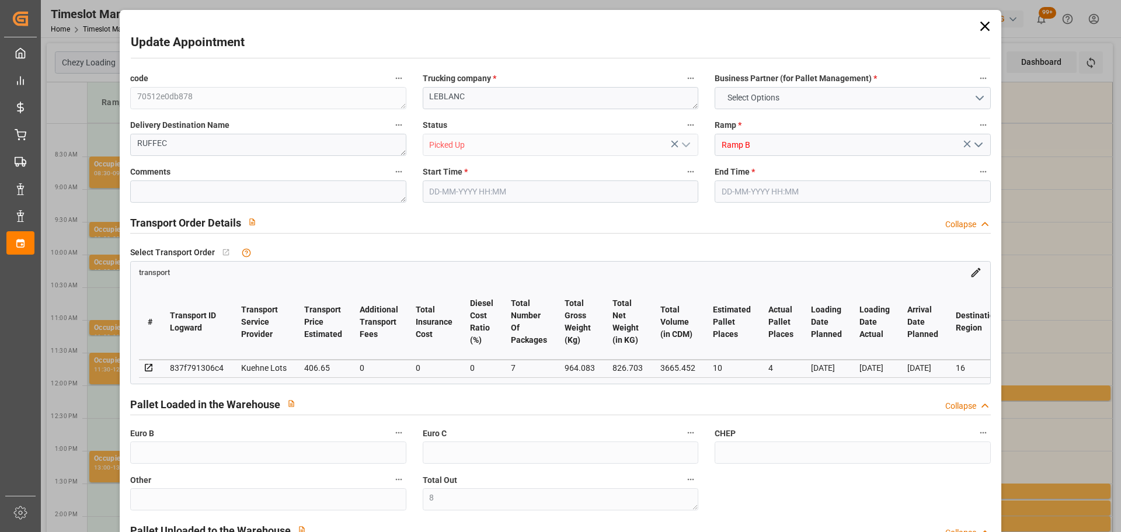
type input "8"
type input "30"
type input "10"
type input "4"
type input "406.65"
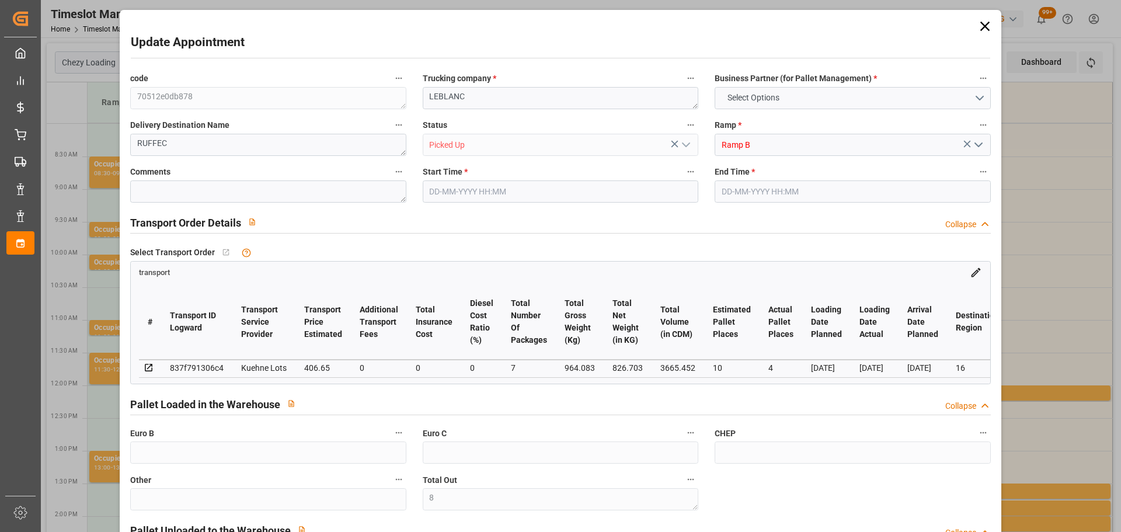
type input "0"
type input "406.65"
type input "0"
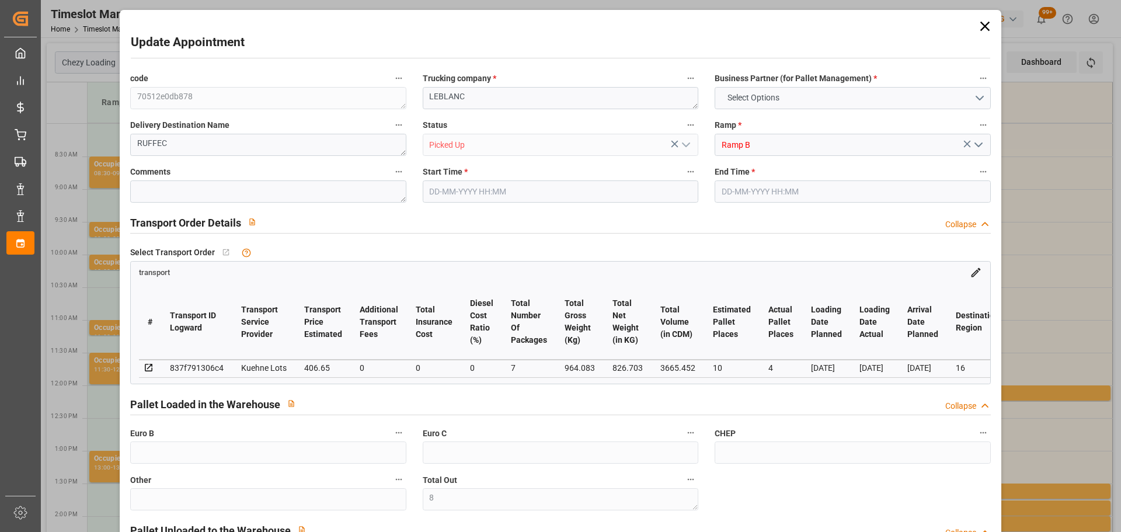
type input "7"
type input "826.703"
type input "2183.083"
type input "3665.452"
type input "16"
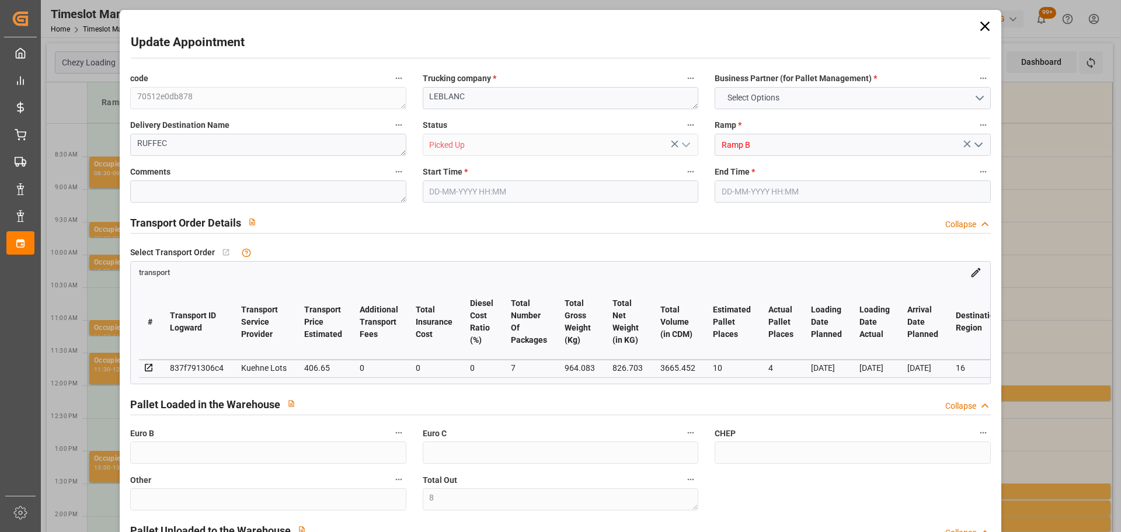
type input "0"
type input "381"
type input "8"
type input "101"
type input "964.083"
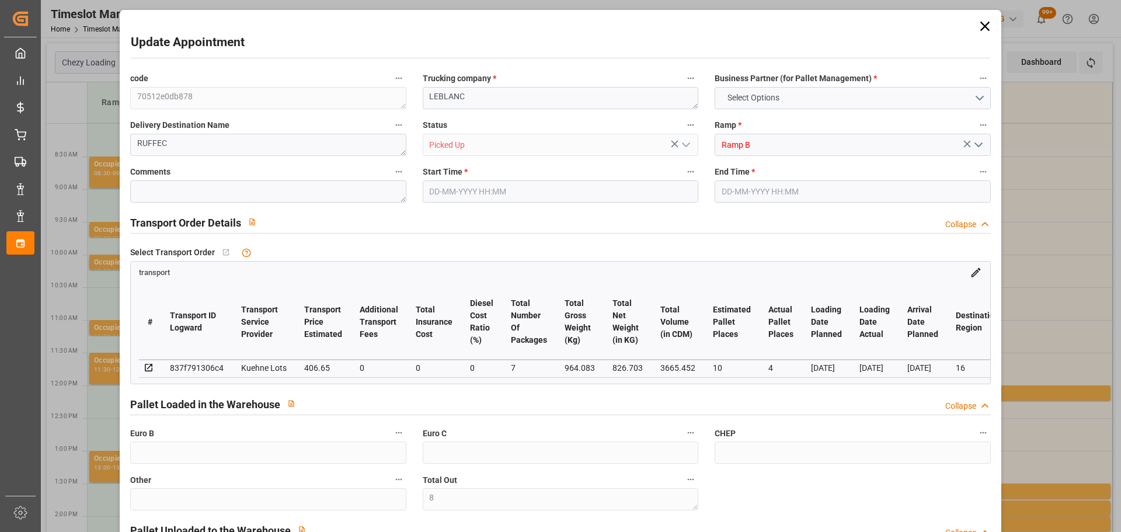
type input "0"
type input "4710.8598"
type input "0"
type input "21"
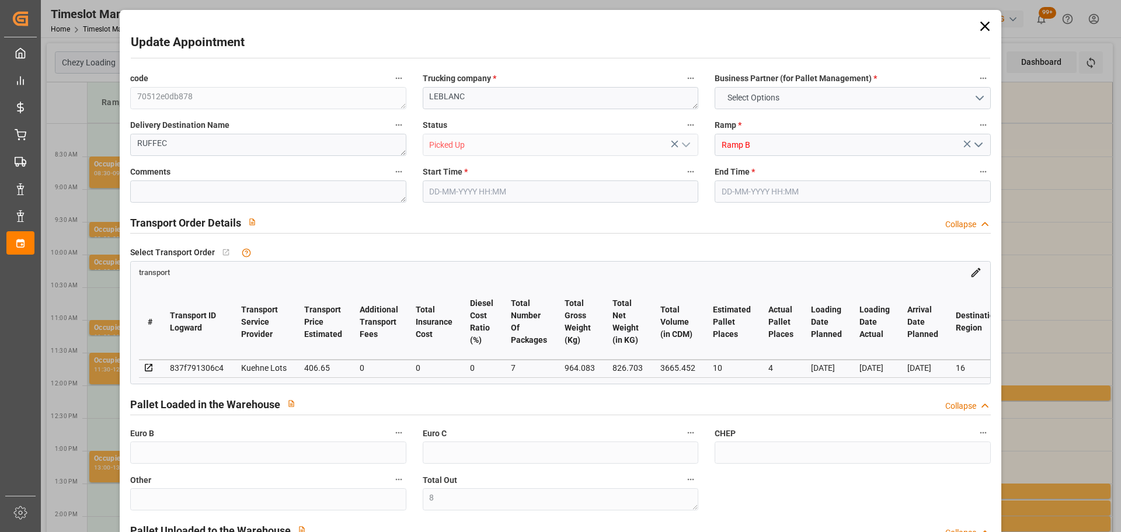
type input "35"
type input "[DATE] 10:00"
type input "[DATE] 10:15"
type input "[DATE] 12:50"
type input "[DATE] 11:28"
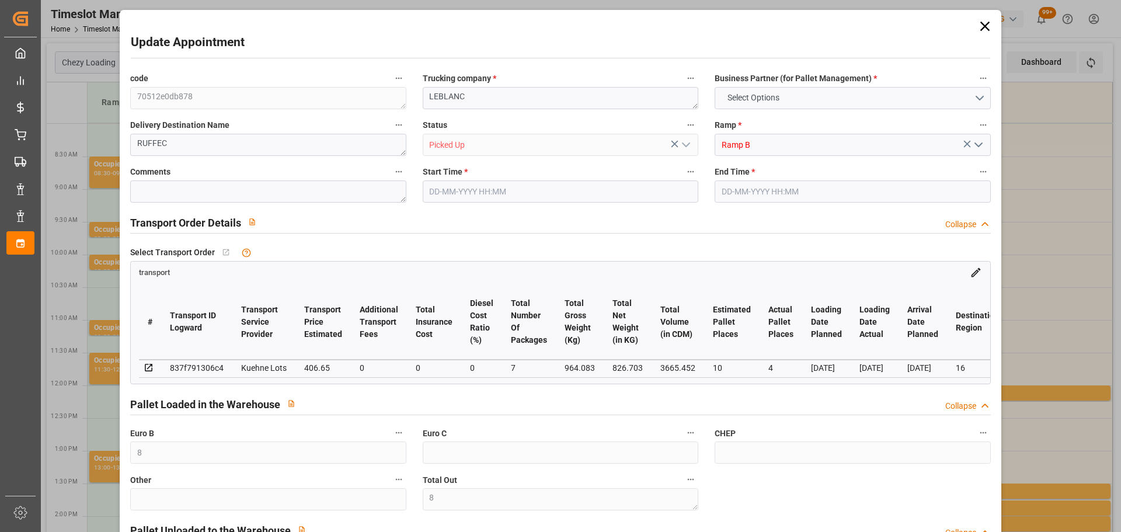
type input "[DATE]"
click at [977, 25] on icon at bounding box center [985, 26] width 16 height 16
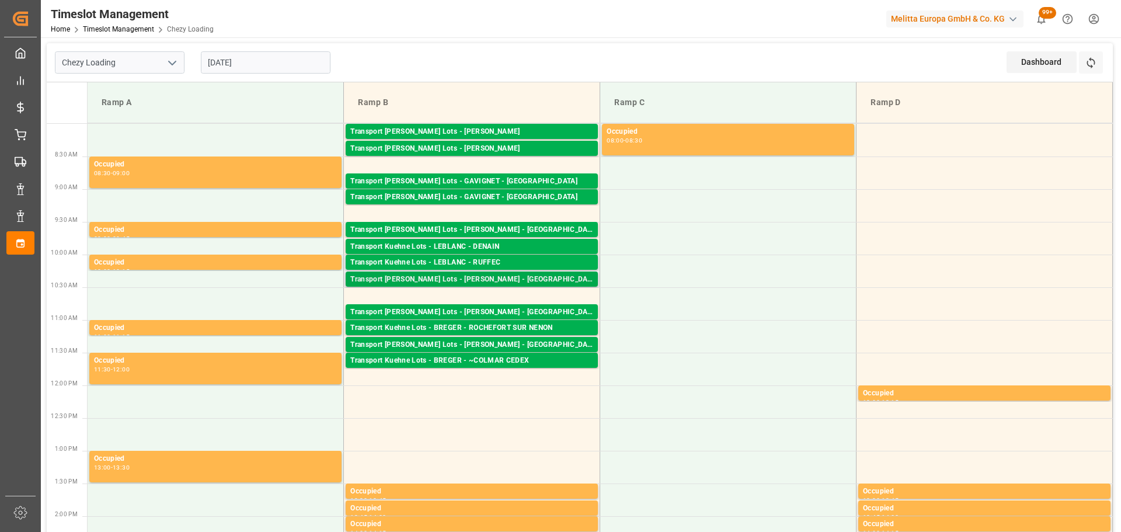
click at [504, 281] on div "Transport [PERSON_NAME] Lots - [PERSON_NAME] - [GEOGRAPHIC_DATA]" at bounding box center [471, 280] width 243 height 12
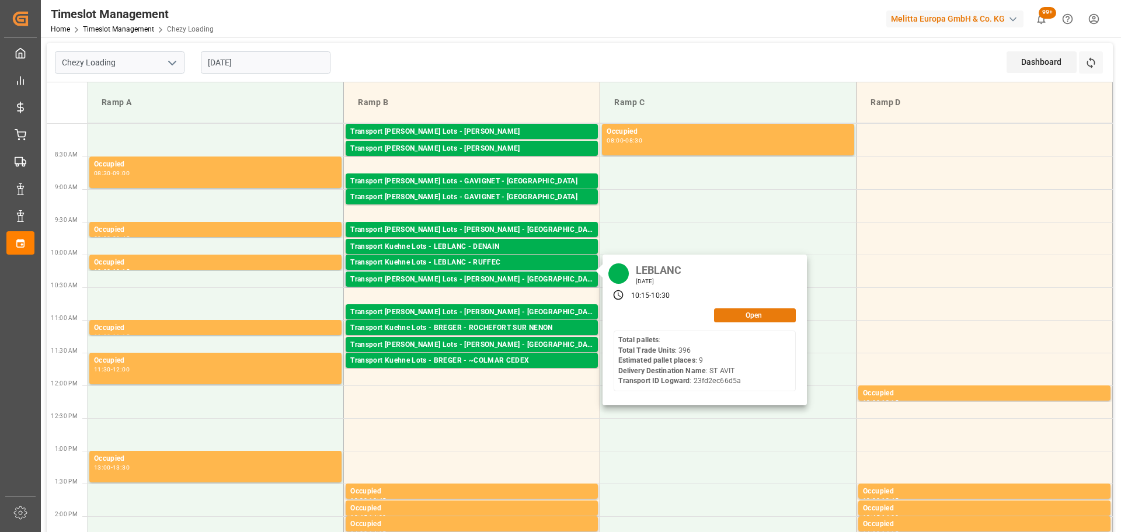
click at [740, 319] on button "Open" at bounding box center [755, 315] width 82 height 14
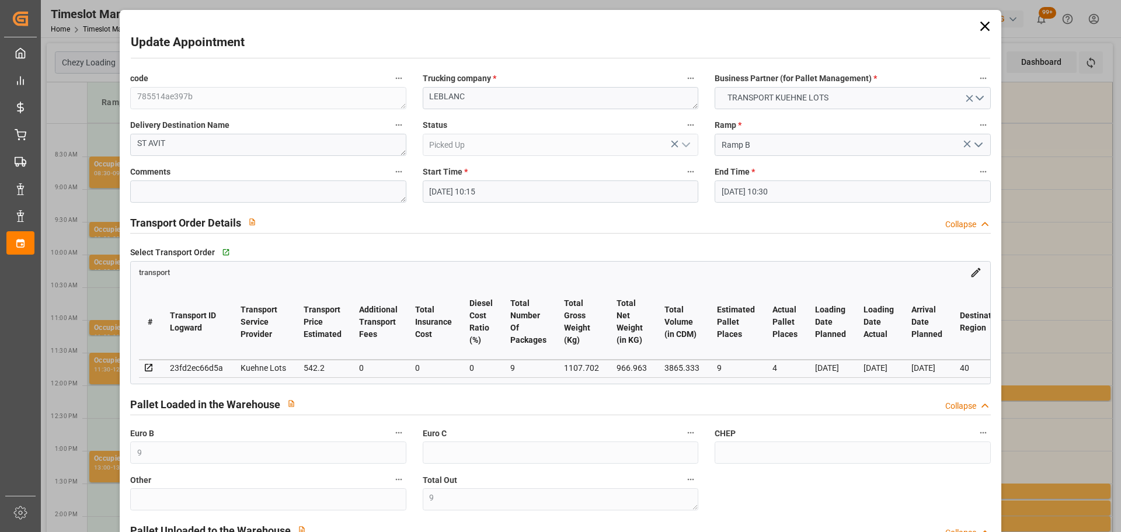
click at [983, 23] on icon at bounding box center [984, 26] width 9 height 9
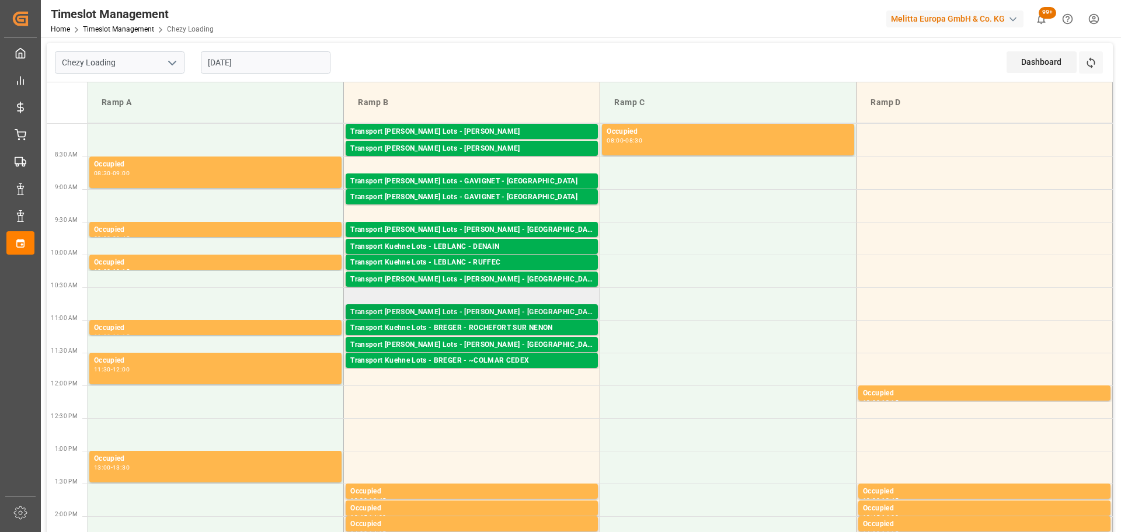
click at [461, 309] on div "Transport [PERSON_NAME] Lots - [PERSON_NAME] - [GEOGRAPHIC_DATA]" at bounding box center [471, 313] width 243 height 12
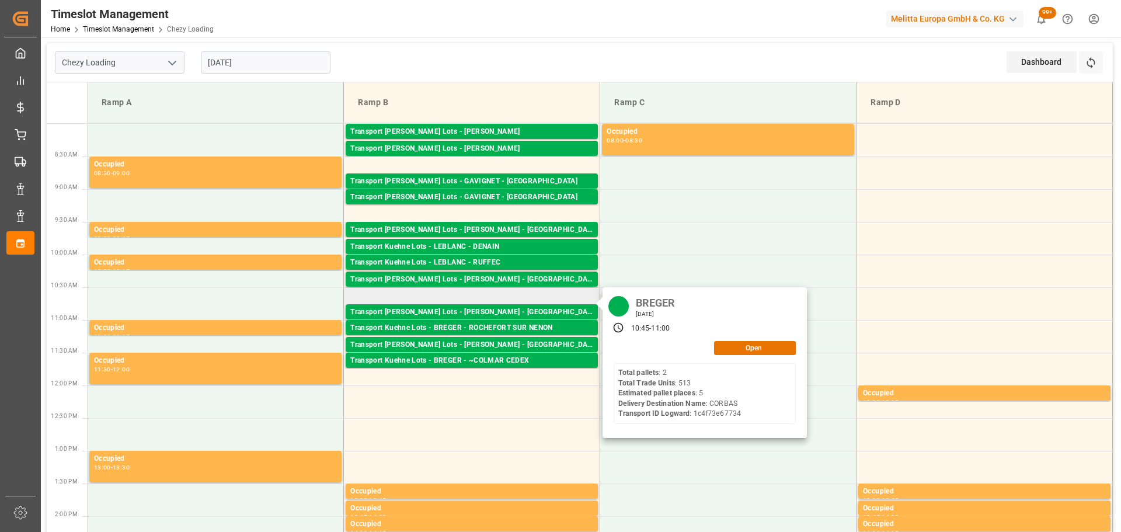
click at [725, 356] on div "[PERSON_NAME] [DATE] 10:45 - 11:00 Open Total pallets : 2 Total Trade Units : 5…" at bounding box center [705, 362] width 204 height 151
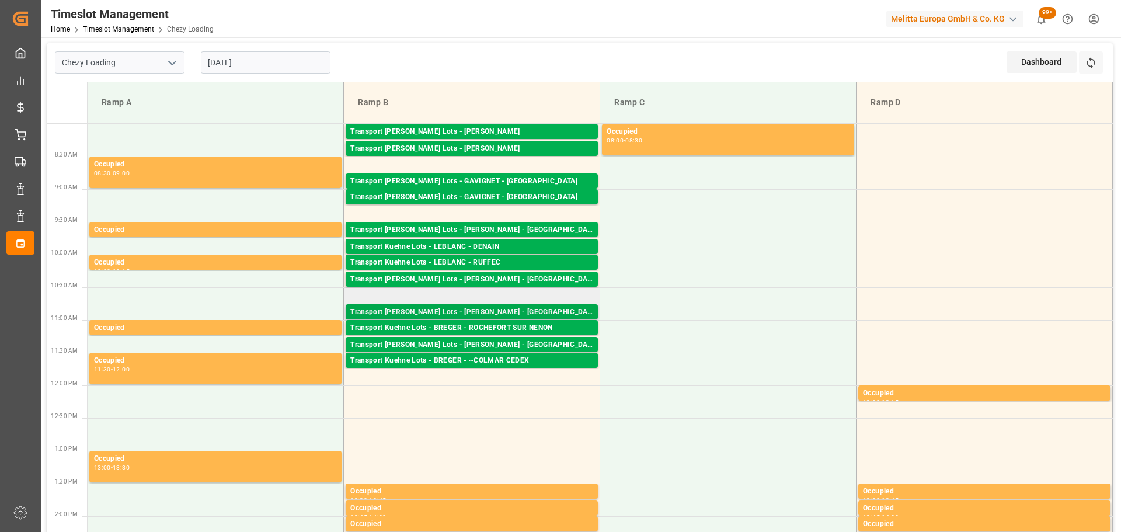
click at [492, 307] on div "Transport [PERSON_NAME] Lots - [PERSON_NAME] - [GEOGRAPHIC_DATA]" at bounding box center [471, 313] width 243 height 12
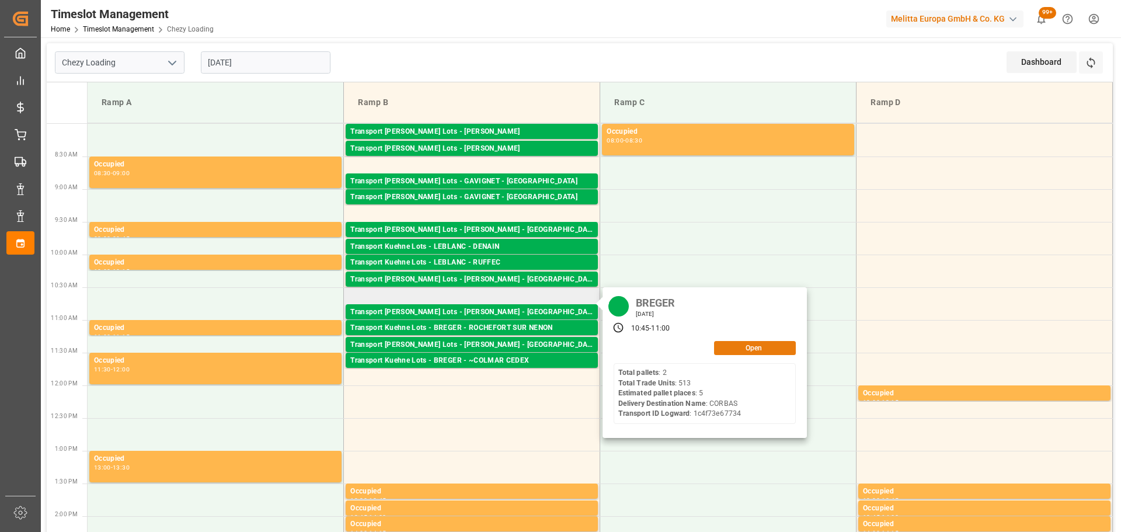
click at [738, 342] on button "Open" at bounding box center [755, 348] width 82 height 14
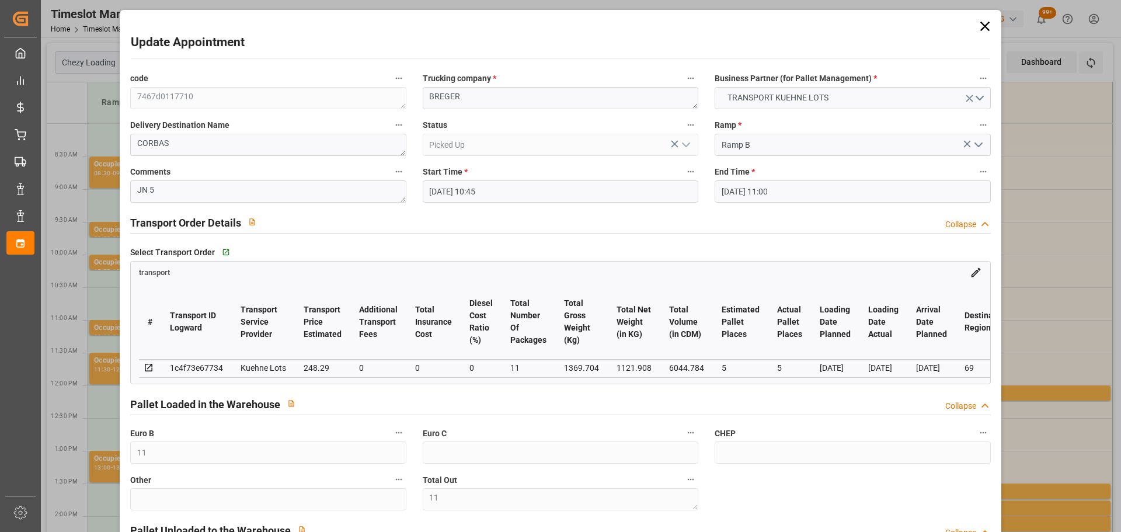
click at [986, 20] on icon at bounding box center [985, 26] width 16 height 16
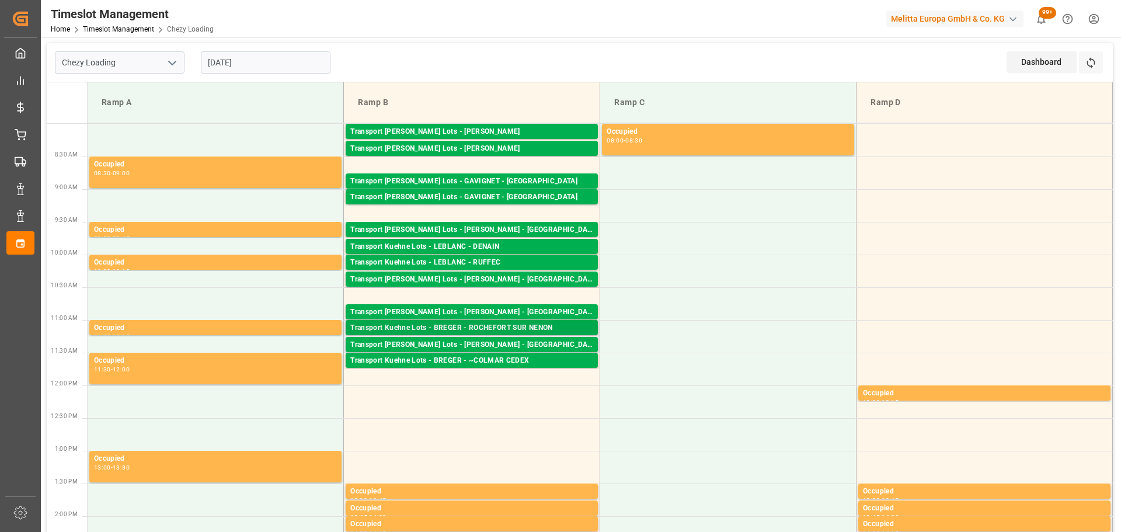
click at [540, 324] on div "Transport Kuehne Lots - BREGER - ROCHEFORT SUR NENON" at bounding box center [471, 328] width 243 height 12
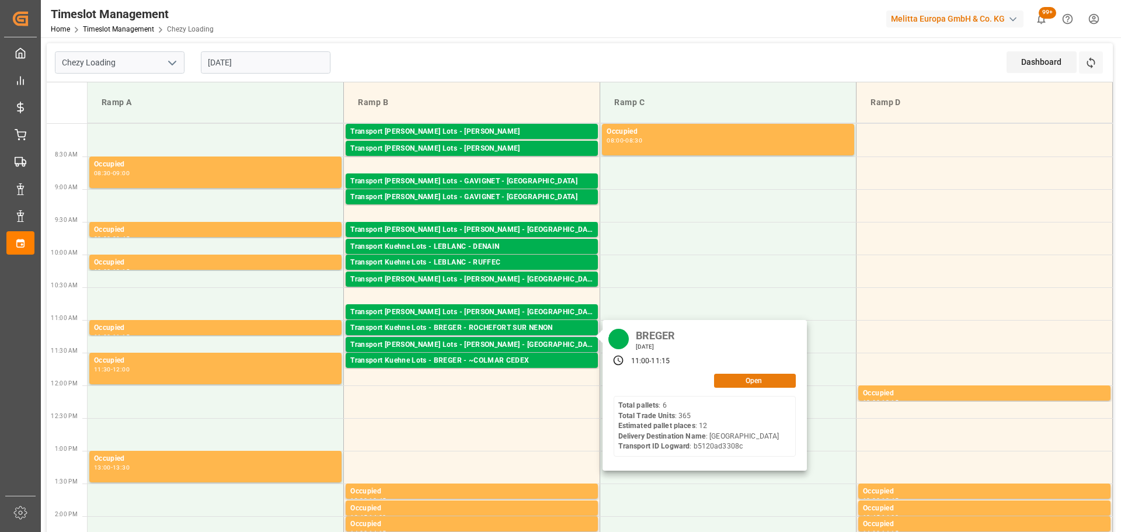
click at [739, 375] on button "Open" at bounding box center [755, 381] width 82 height 14
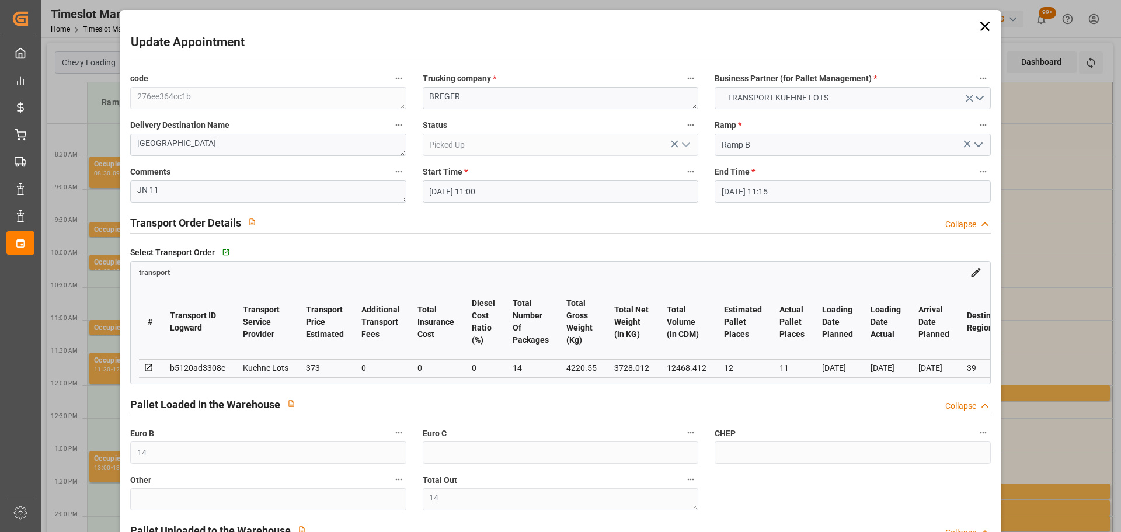
click at [980, 26] on icon at bounding box center [985, 26] width 16 height 16
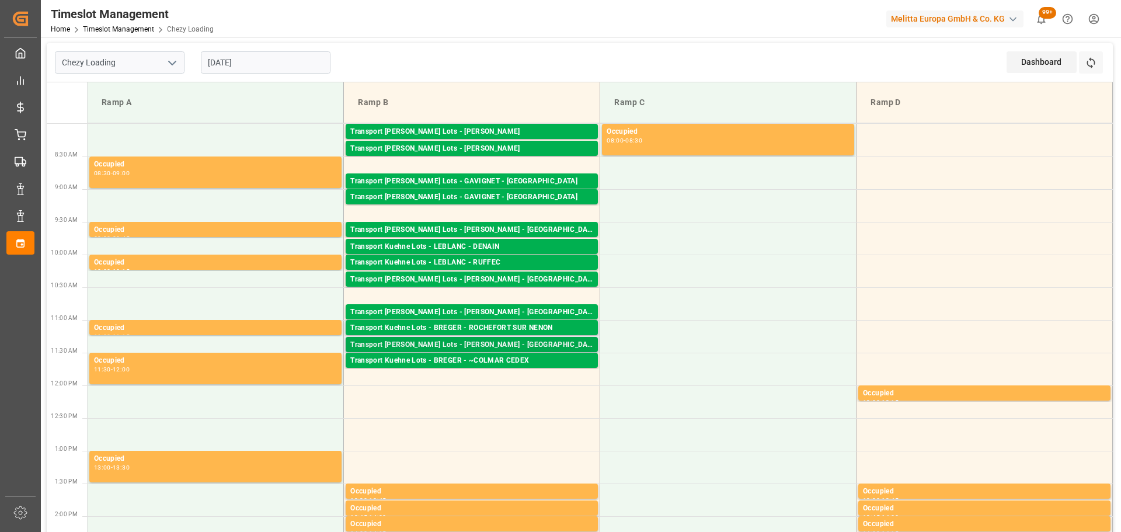
click at [524, 341] on div "Transport [PERSON_NAME] Lots - [PERSON_NAME] - [GEOGRAPHIC_DATA]" at bounding box center [471, 345] width 243 height 12
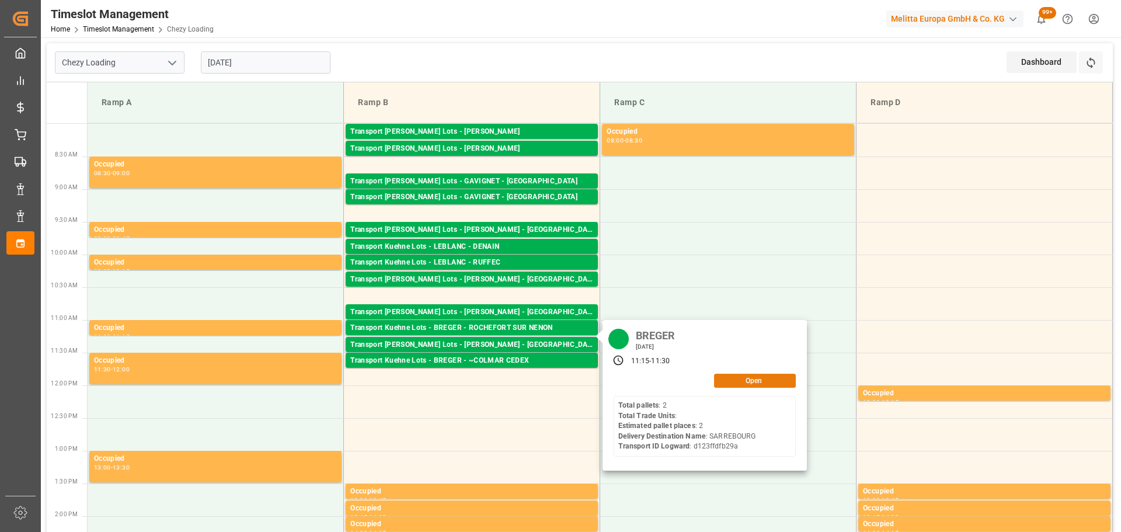
click at [737, 380] on button "Open" at bounding box center [755, 381] width 82 height 14
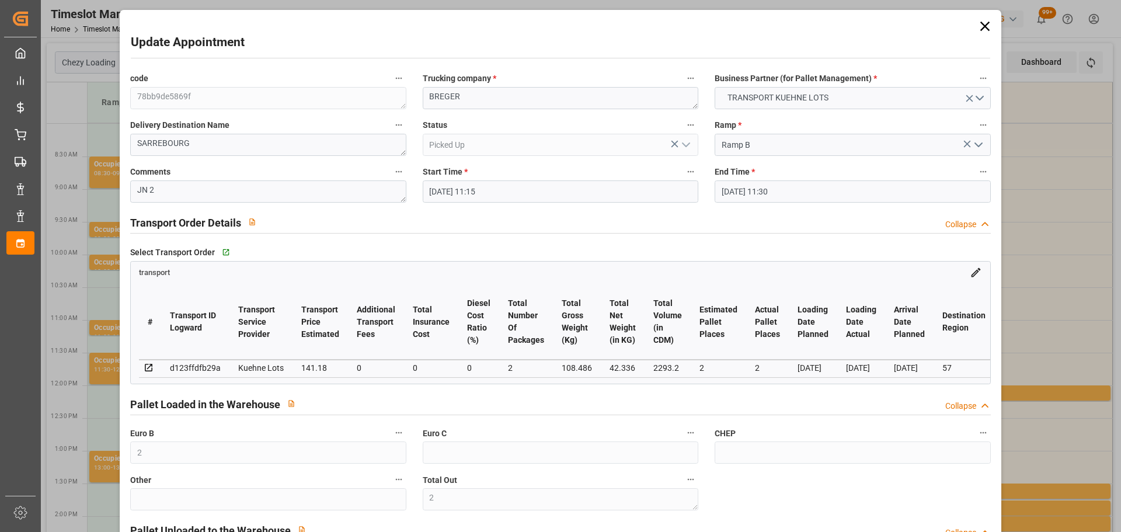
click at [980, 27] on icon at bounding box center [984, 26] width 9 height 9
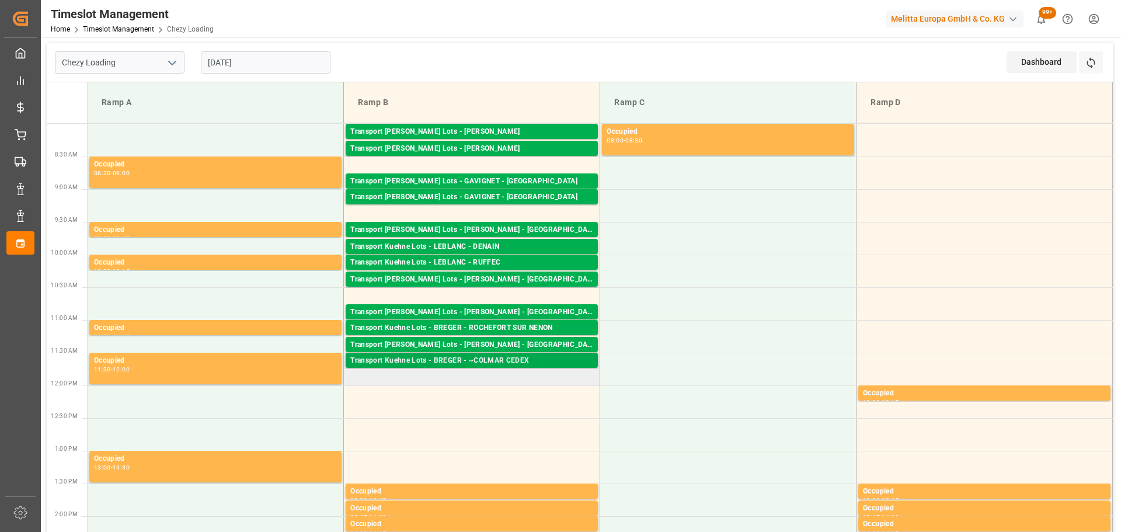
click at [555, 359] on div "Transport Kuehne Lots - BREGER - ~COLMAR CEDEX" at bounding box center [471, 361] width 243 height 12
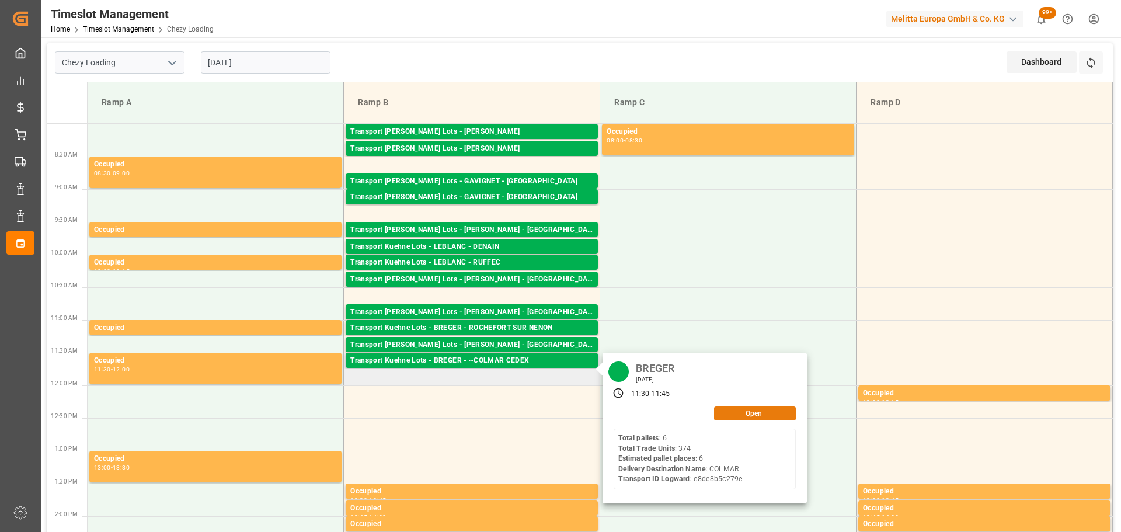
click at [761, 413] on button "Open" at bounding box center [755, 413] width 82 height 14
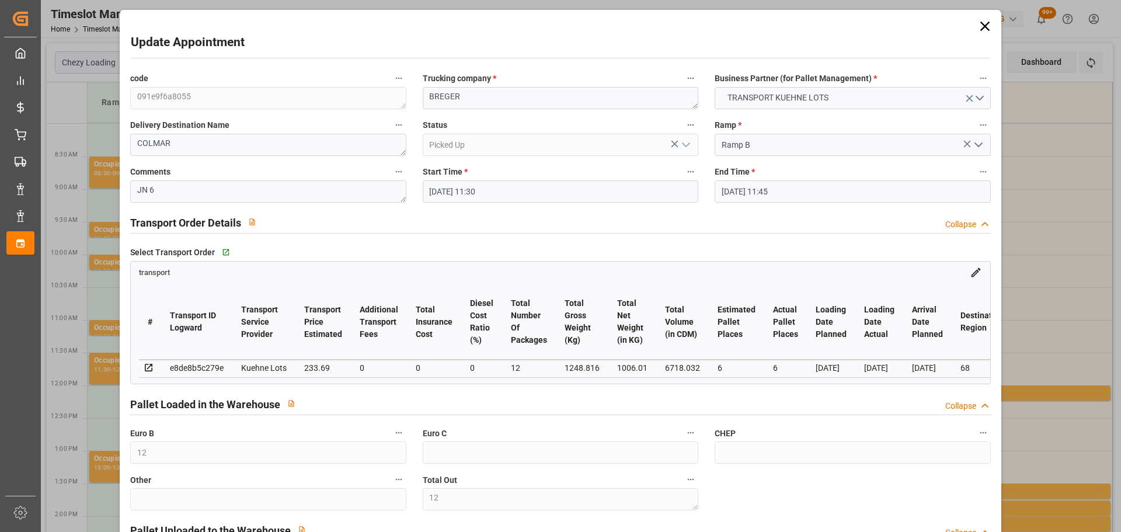
click at [982, 30] on icon at bounding box center [985, 26] width 16 height 16
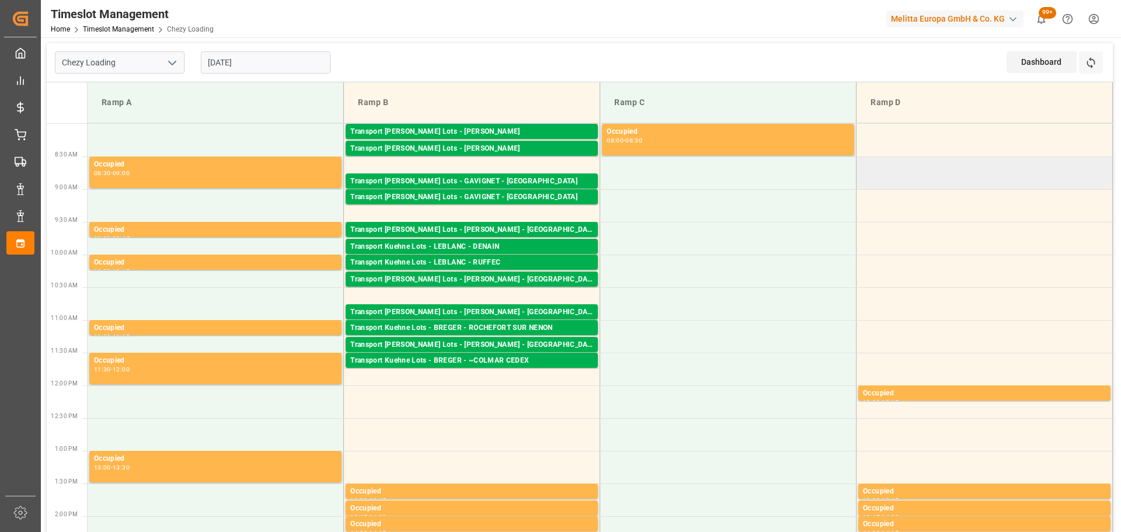
click at [949, 173] on td at bounding box center [984, 172] width 256 height 33
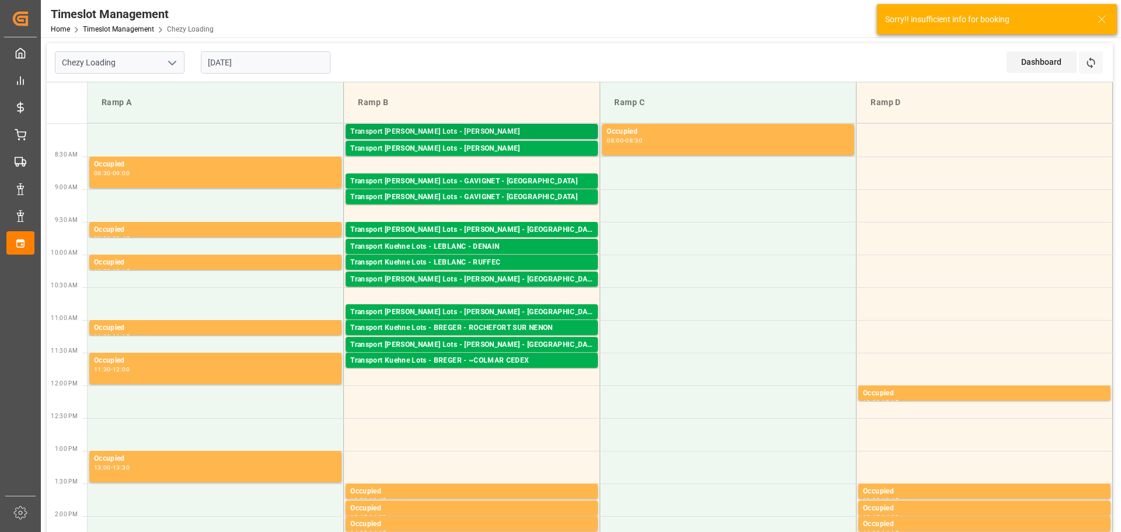
click at [495, 129] on div "Transport [PERSON_NAME] Lots - [PERSON_NAME]" at bounding box center [471, 132] width 243 height 12
click at [490, 144] on div "Transport [PERSON_NAME] Lots - [PERSON_NAME]" at bounding box center [471, 149] width 243 height 12
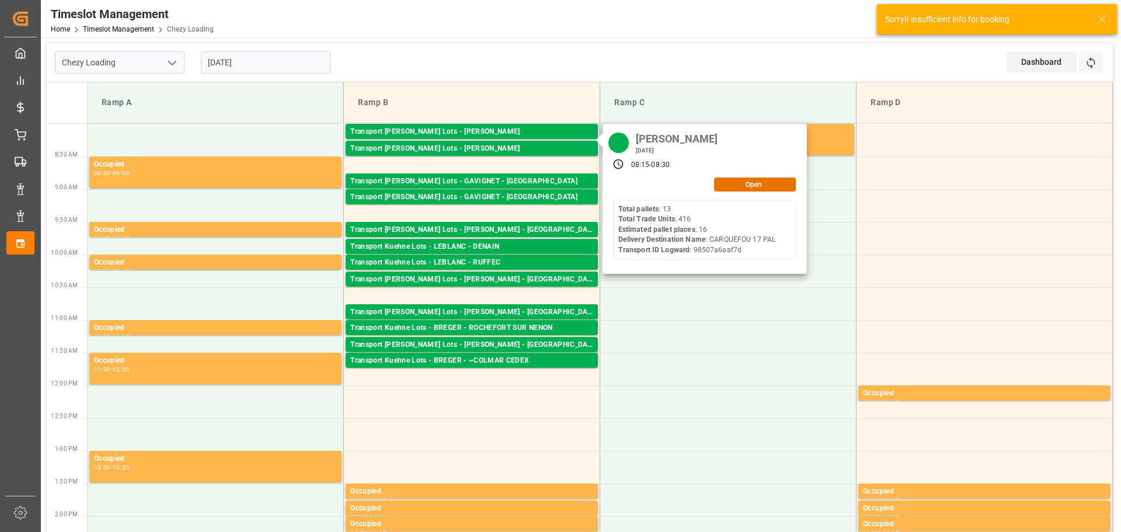
click at [760, 191] on div "[PERSON_NAME][DATE] 08:15 - 08:30 Open Total pallets : 13 Total Trade Units : 4…" at bounding box center [705, 199] width 204 height 151
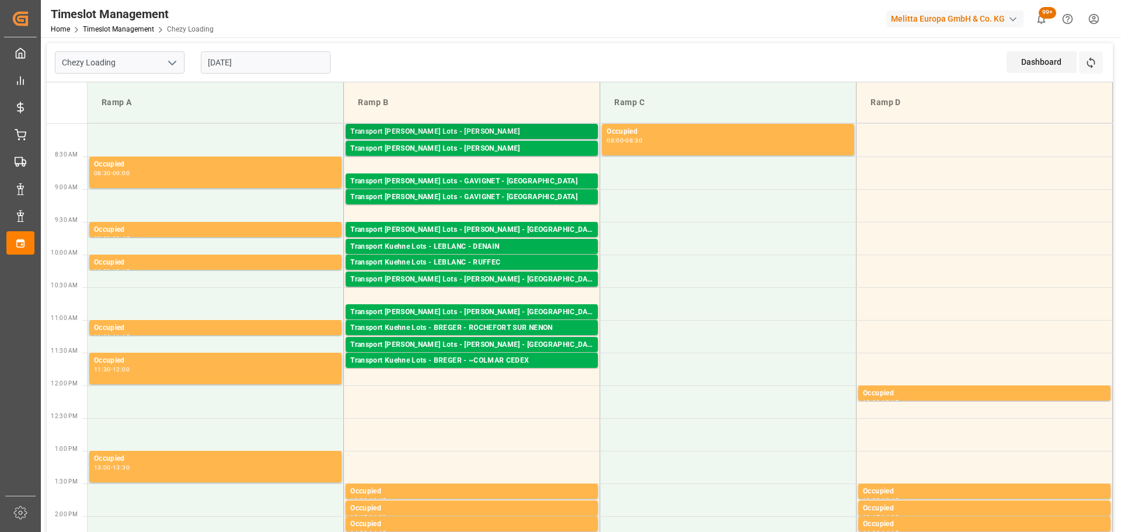
click at [514, 131] on div "Transport [PERSON_NAME] Lots - [PERSON_NAME]" at bounding box center [471, 132] width 243 height 12
click at [494, 148] on div "Transport [PERSON_NAME] Lots - [PERSON_NAME]" at bounding box center [471, 149] width 243 height 12
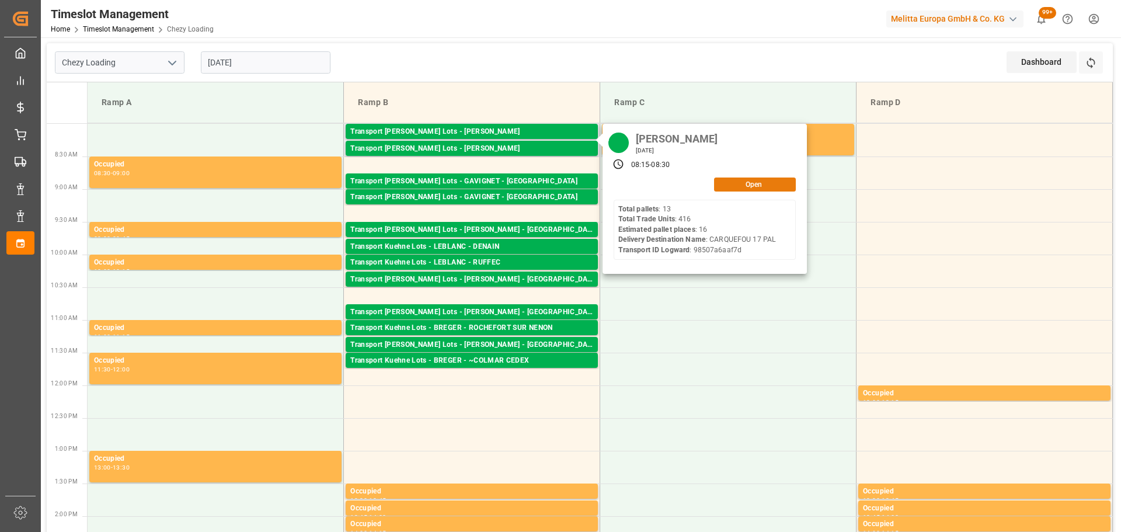
click at [746, 179] on button "Open" at bounding box center [755, 184] width 82 height 14
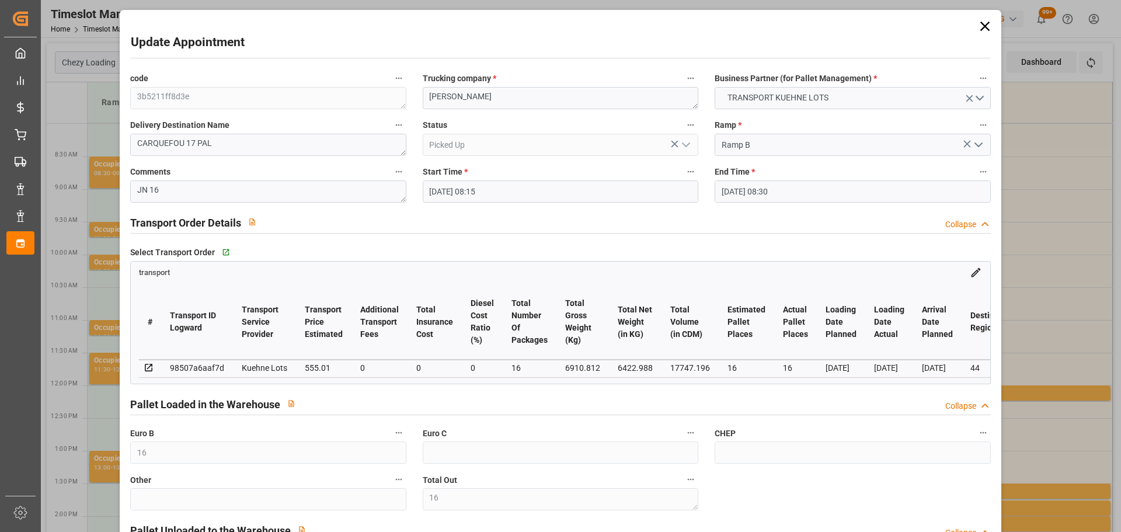
click at [1012, 220] on div "Update Appointment code 3b5211ff8d3e Trucking company * ANTOINE Business Partne…" at bounding box center [560, 266] width 1121 height 532
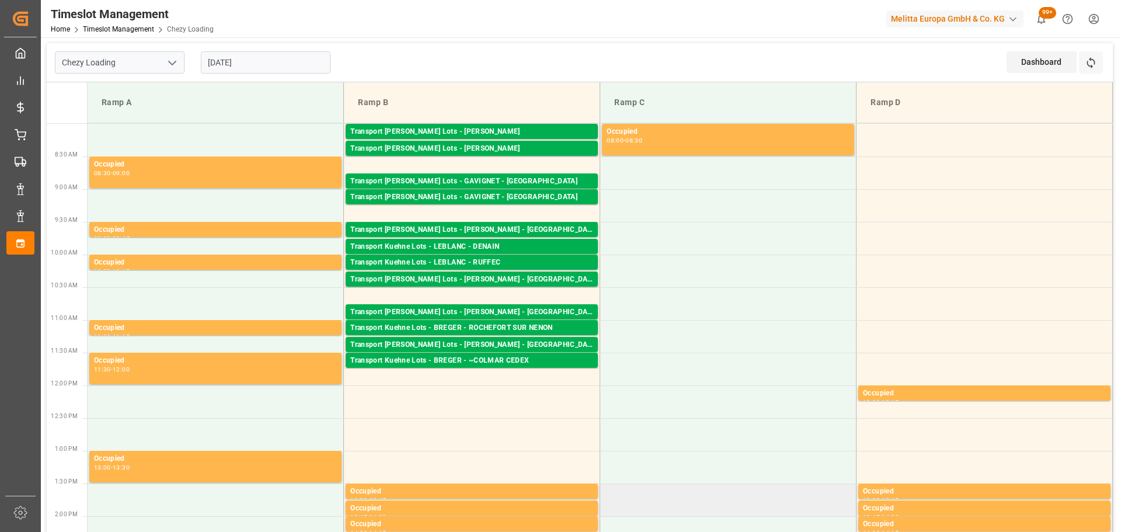
click at [826, 509] on td at bounding box center [728, 499] width 256 height 33
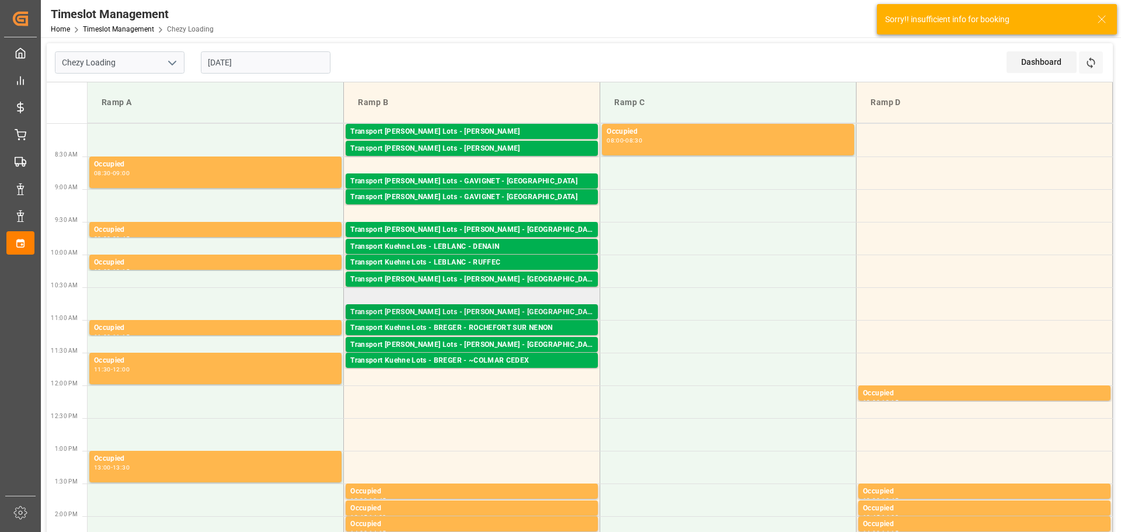
click at [527, 308] on div "Transport [PERSON_NAME] Lots - [PERSON_NAME] - [GEOGRAPHIC_DATA]" at bounding box center [471, 313] width 243 height 12
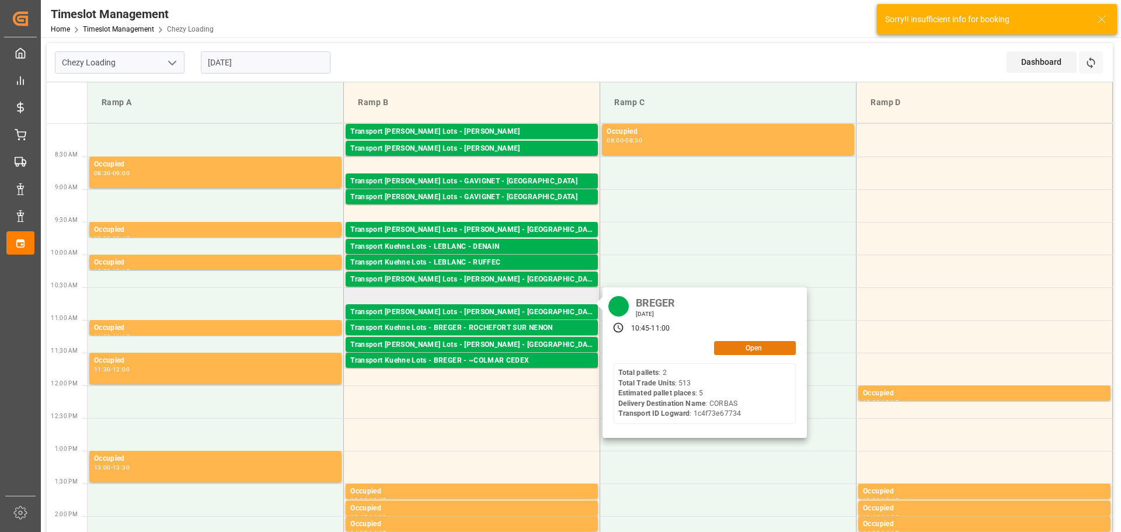
click at [770, 346] on button "Open" at bounding box center [755, 348] width 82 height 14
